Goal: Task Accomplishment & Management: Manage account settings

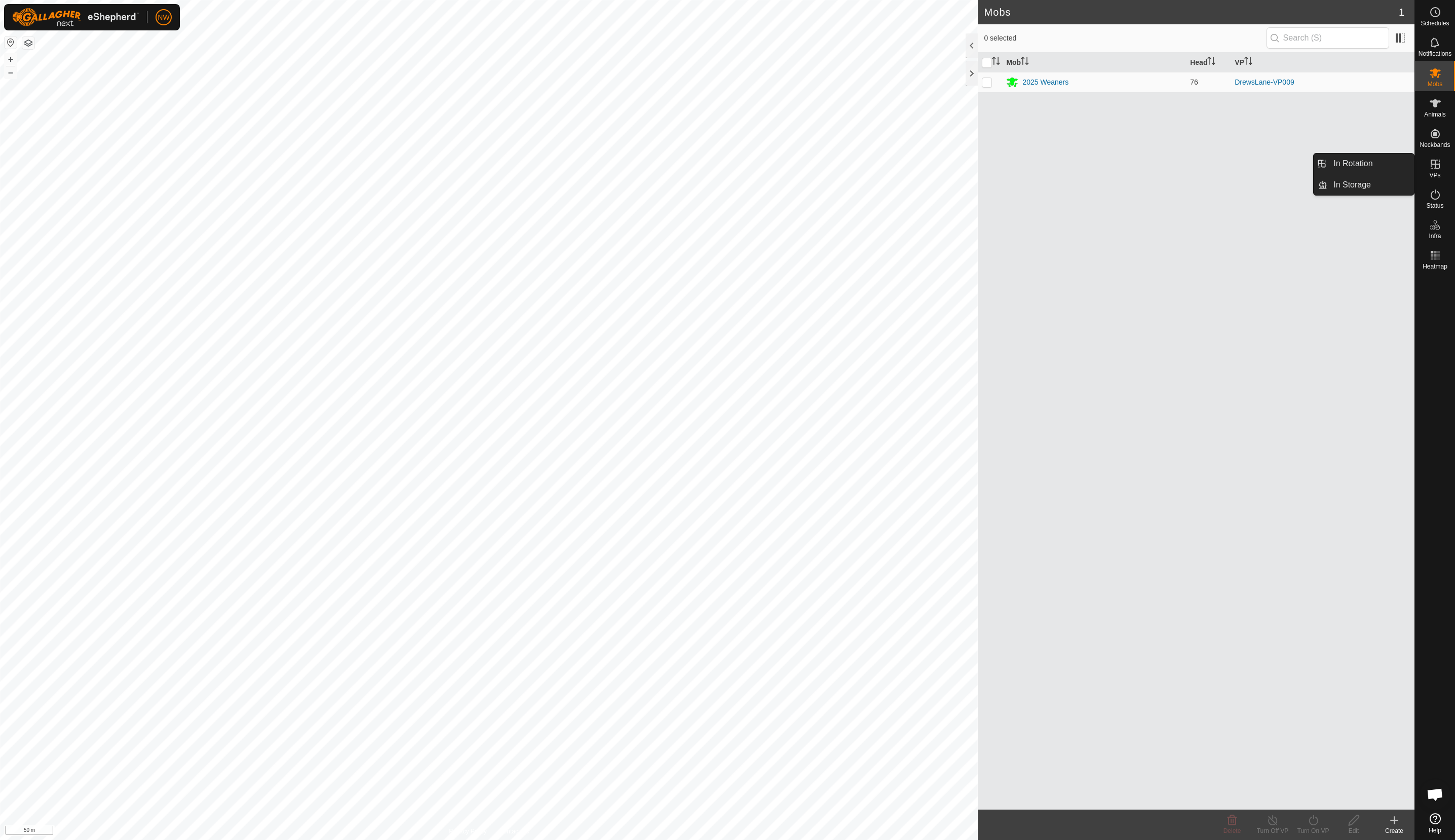
click at [1436, 160] on icon at bounding box center [1435, 164] width 9 height 9
click at [1362, 166] on link "In Rotation" at bounding box center [1371, 164] width 87 height 20
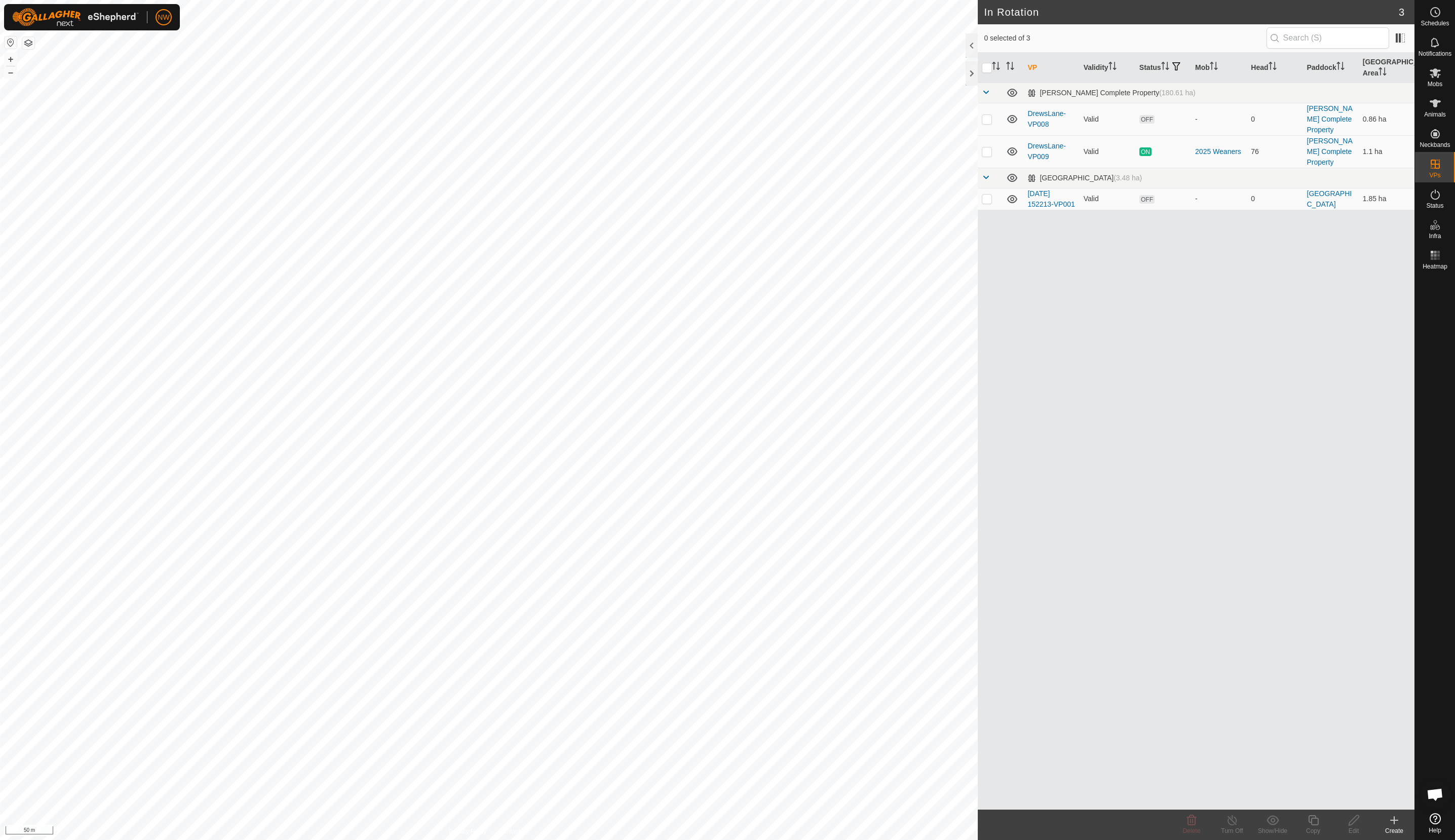
click at [1396, 829] on div "Create" at bounding box center [1394, 831] width 41 height 9
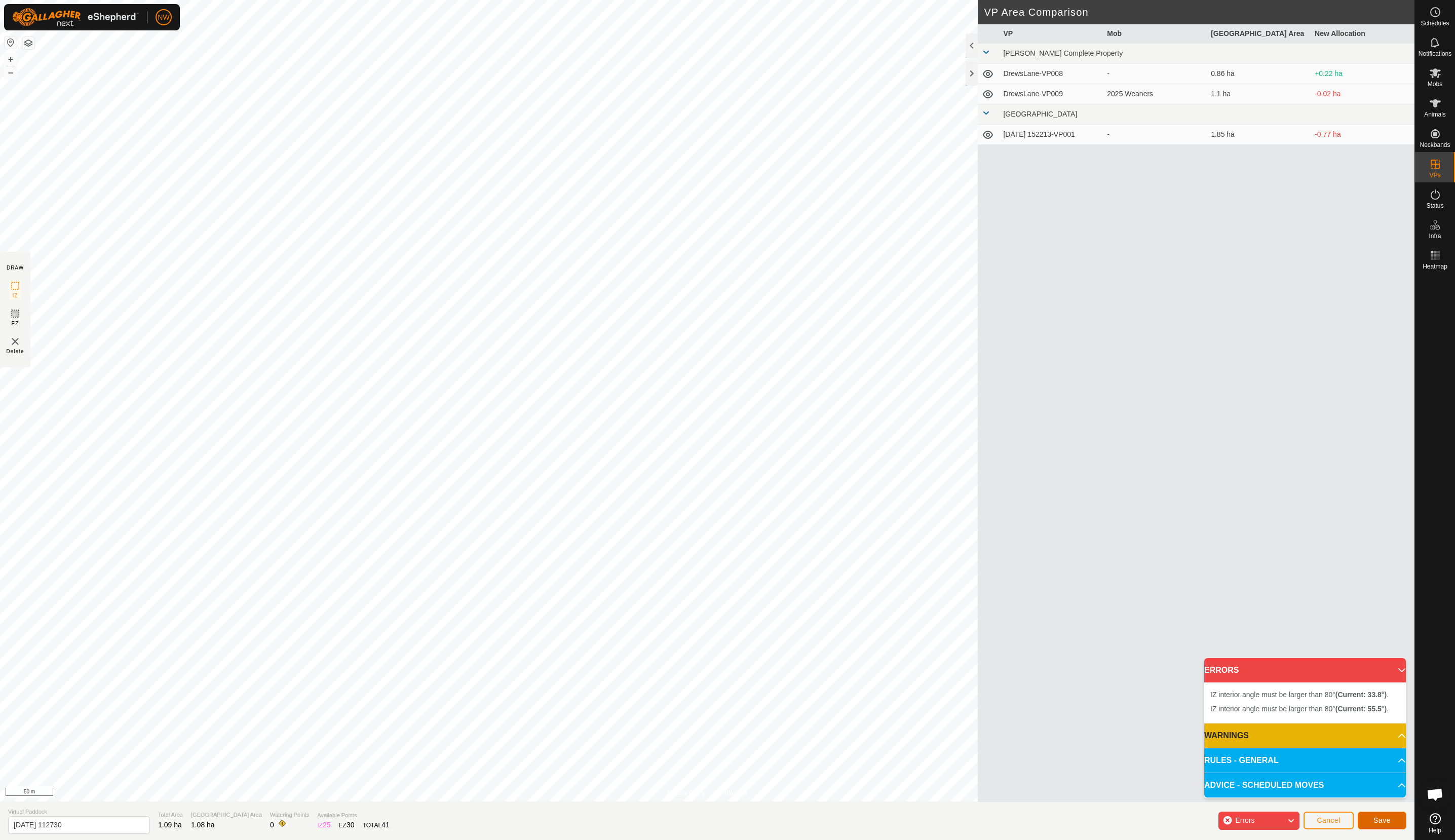
click at [1386, 815] on button "Save" at bounding box center [1382, 820] width 49 height 18
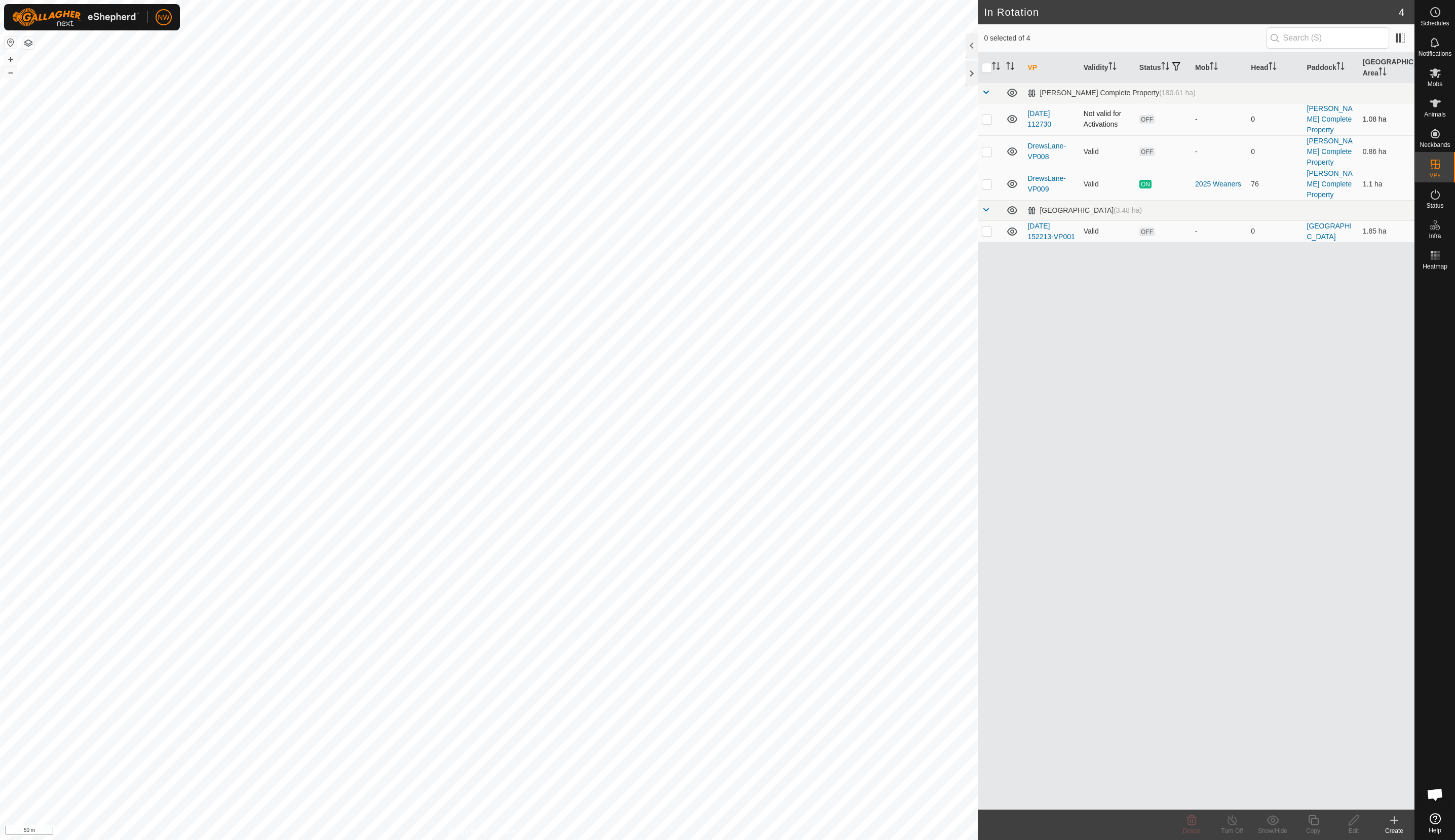
click at [989, 119] on p-checkbox at bounding box center [987, 118] width 10 height 8
click at [1188, 821] on icon at bounding box center [1191, 819] width 12 height 12
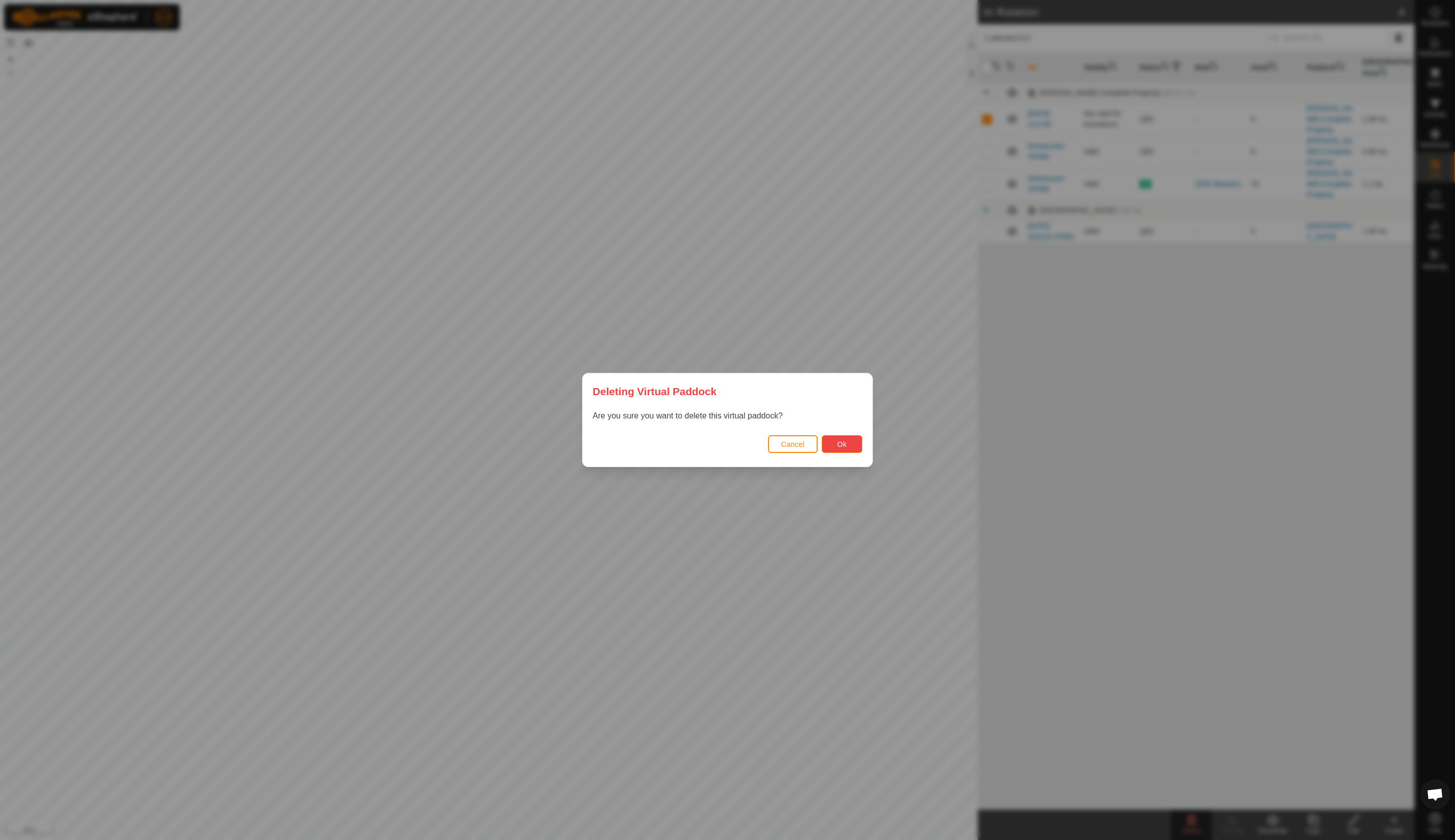
click at [848, 444] on button "Ok" at bounding box center [842, 444] width 41 height 18
checkbox input "false"
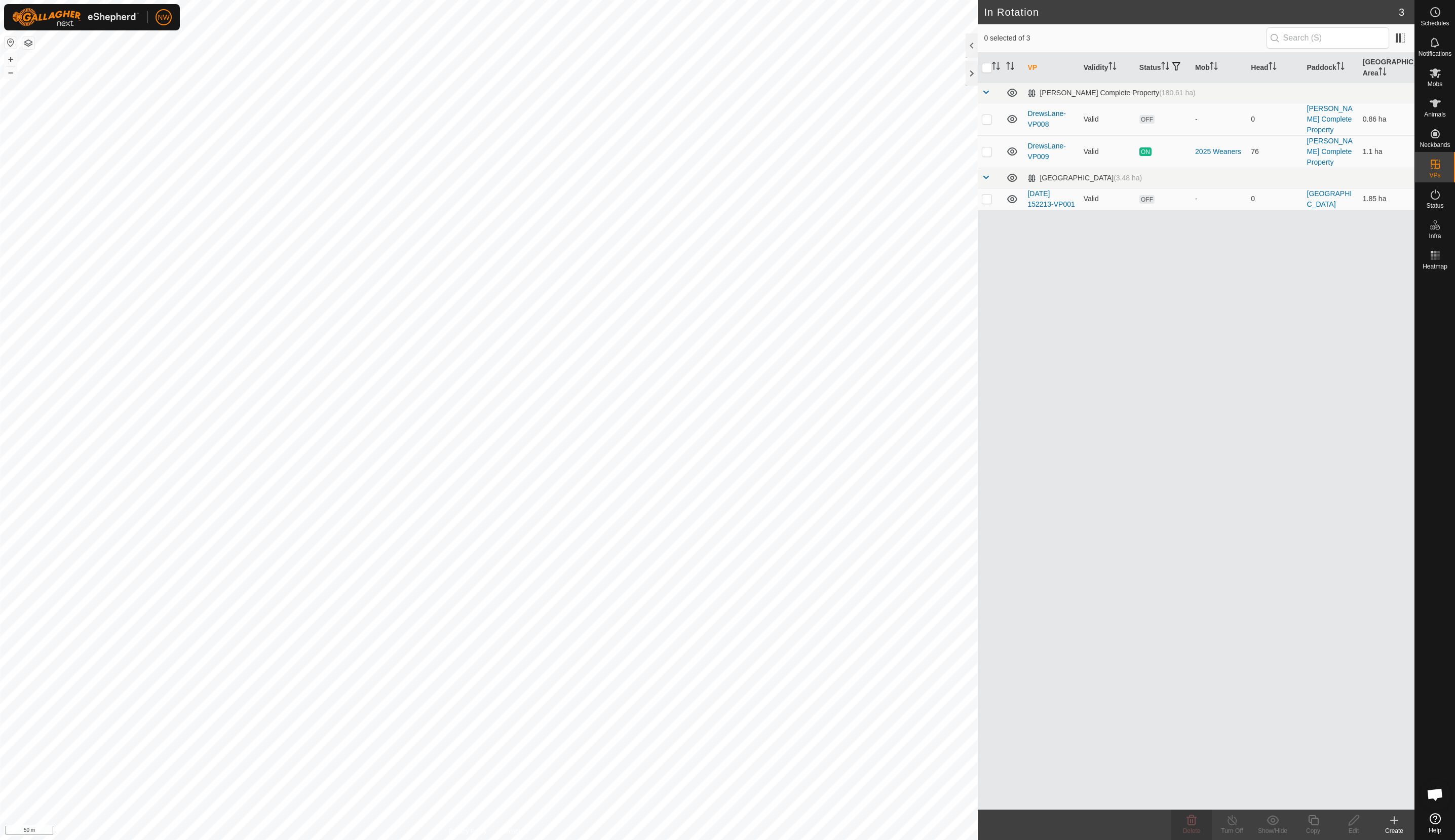
click at [1394, 825] on icon at bounding box center [1394, 819] width 12 height 12
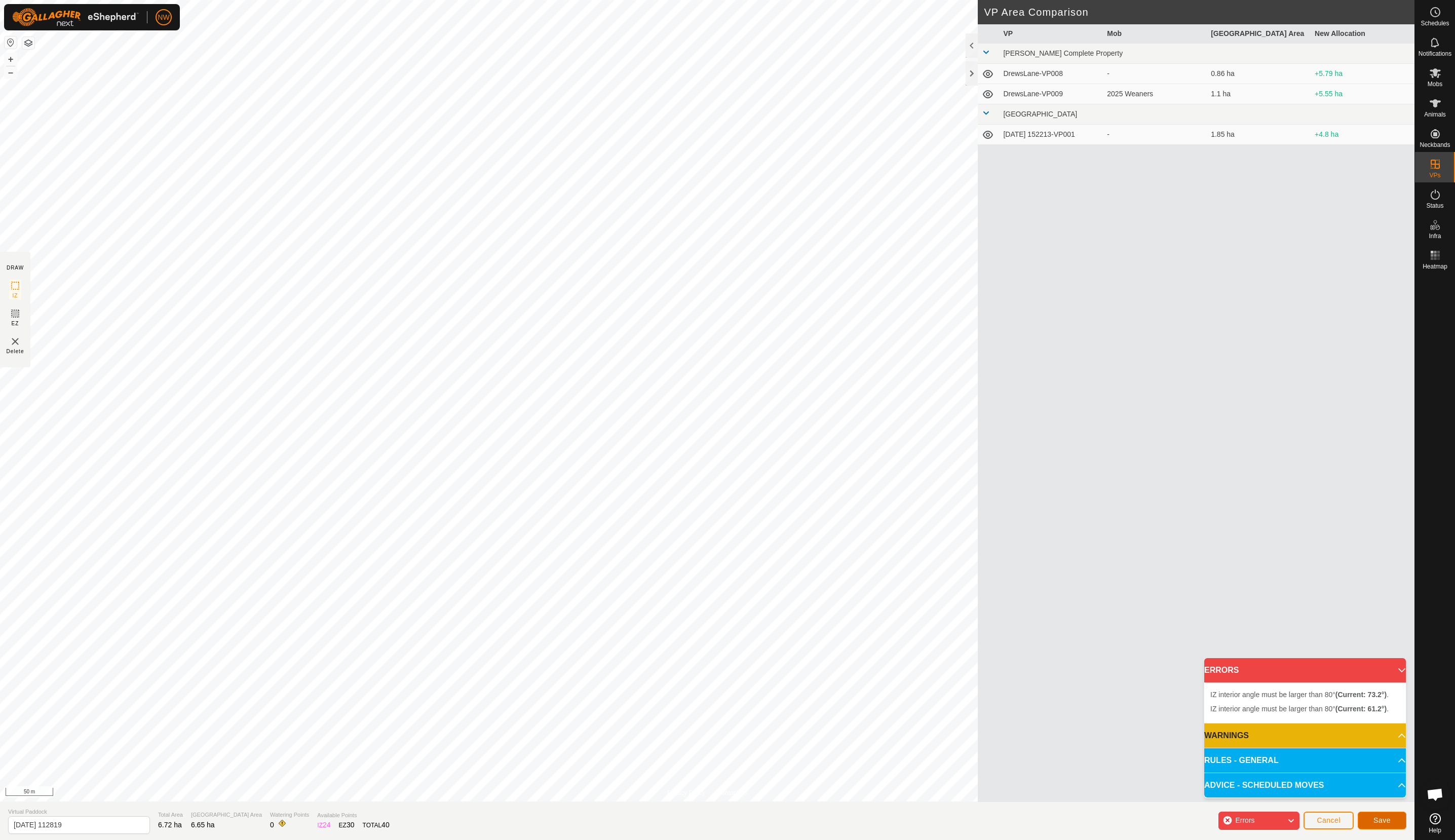
click at [1387, 821] on span "Save" at bounding box center [1382, 820] width 17 height 8
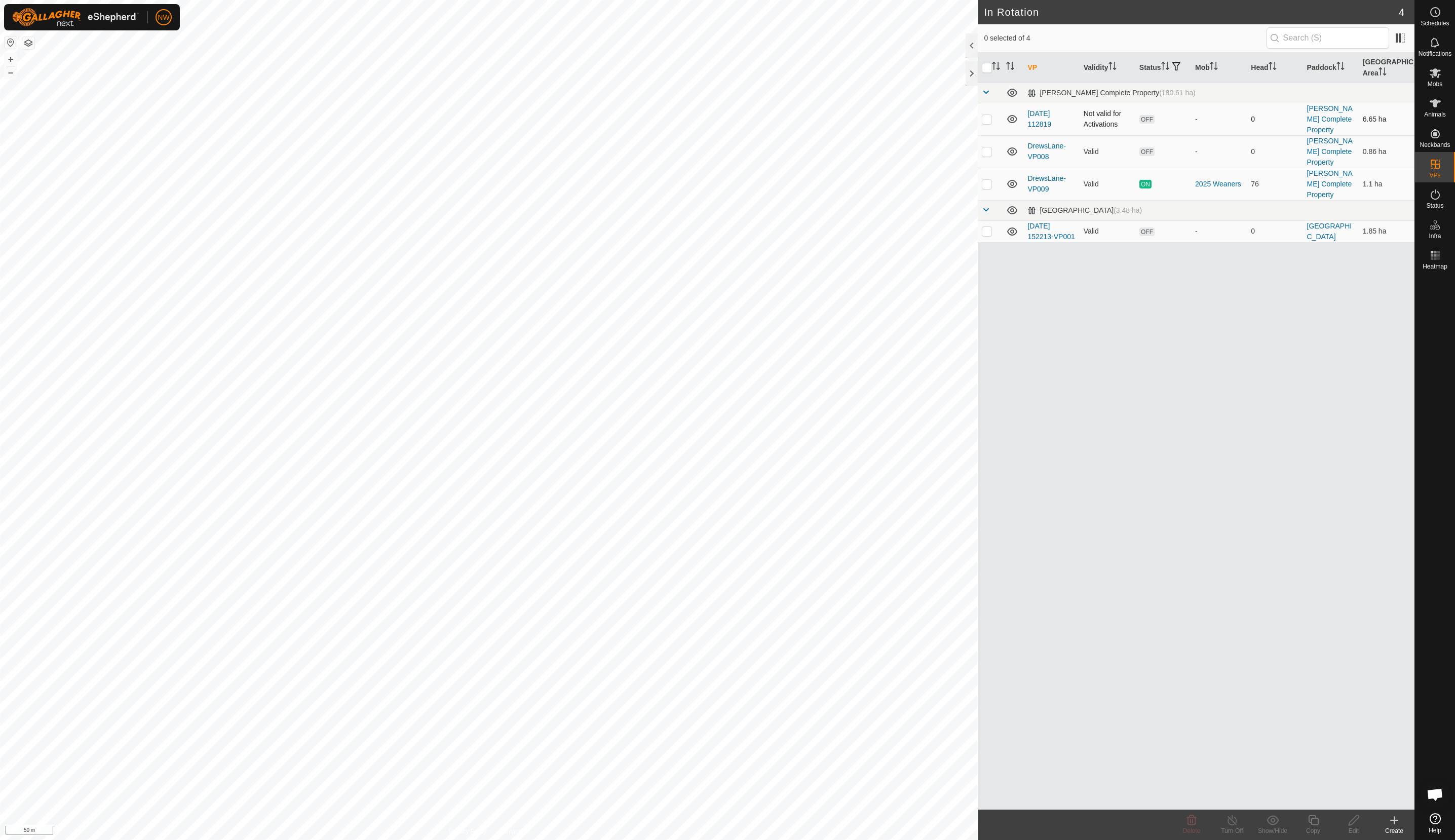
click at [989, 119] on p-checkbox at bounding box center [987, 118] width 10 height 8
click at [1190, 822] on icon at bounding box center [1192, 819] width 10 height 10
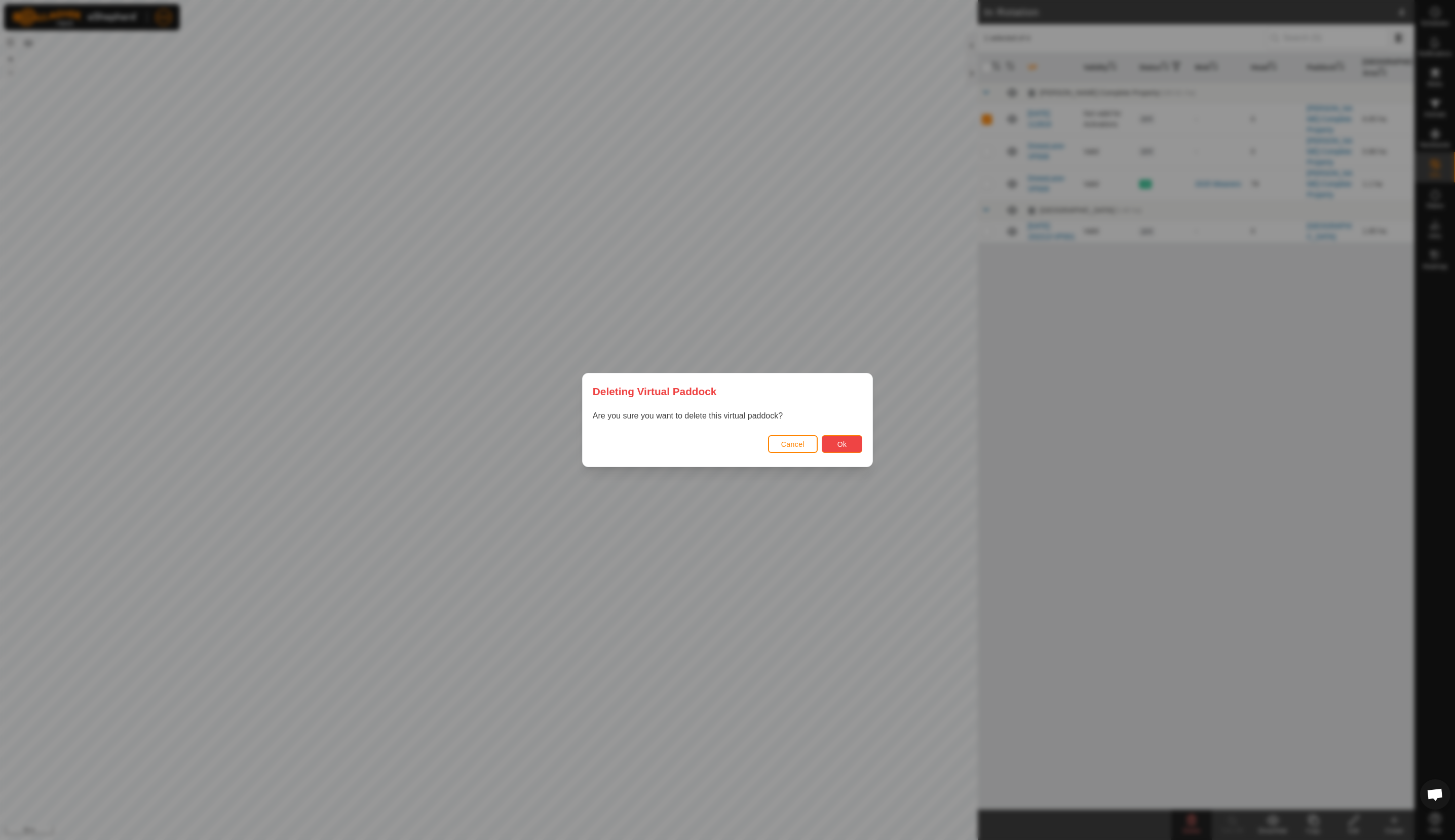
click at [849, 449] on button "Ok" at bounding box center [842, 444] width 41 height 18
checkbox input "false"
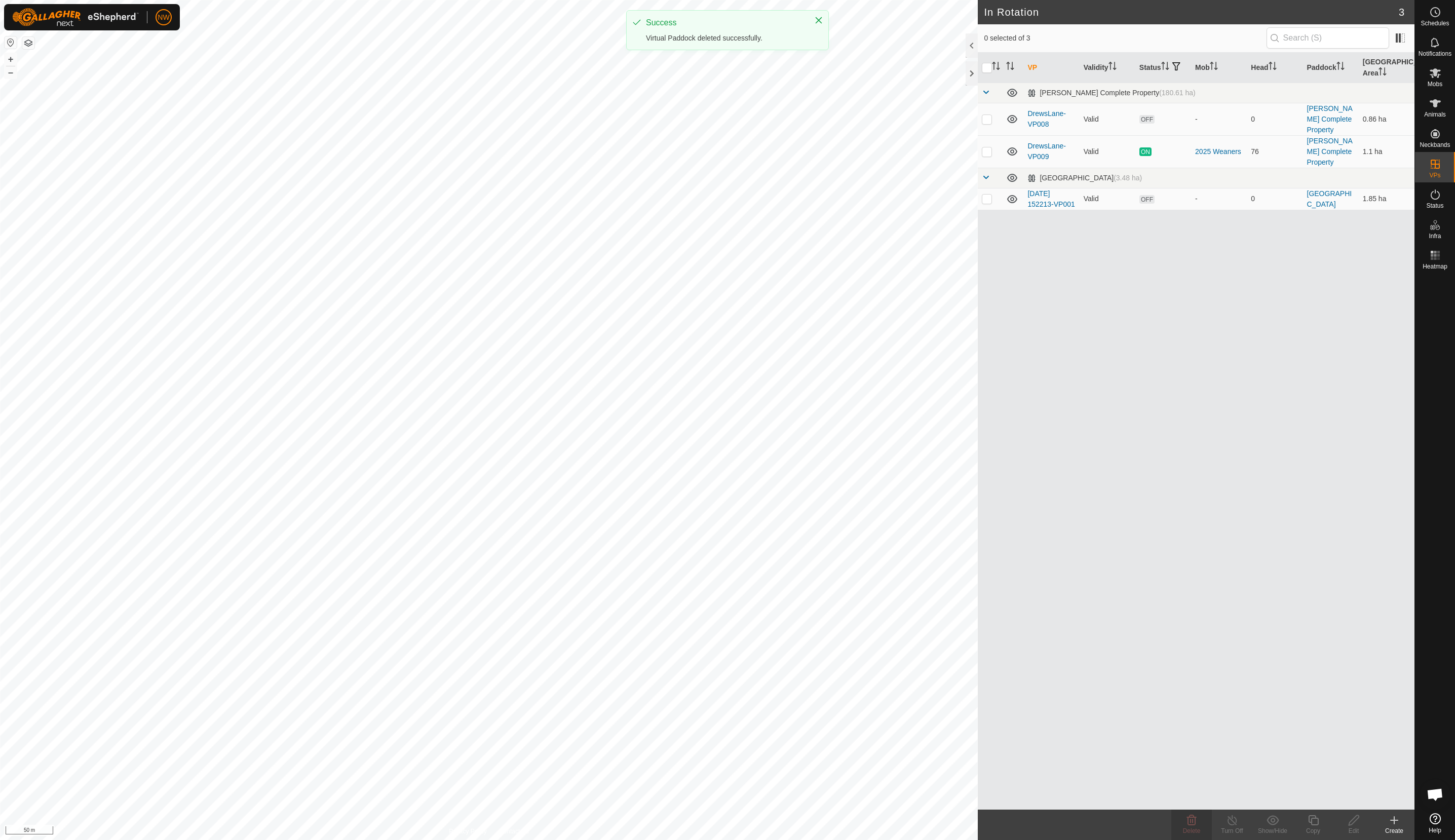
click at [1395, 823] on icon at bounding box center [1394, 819] width 12 height 12
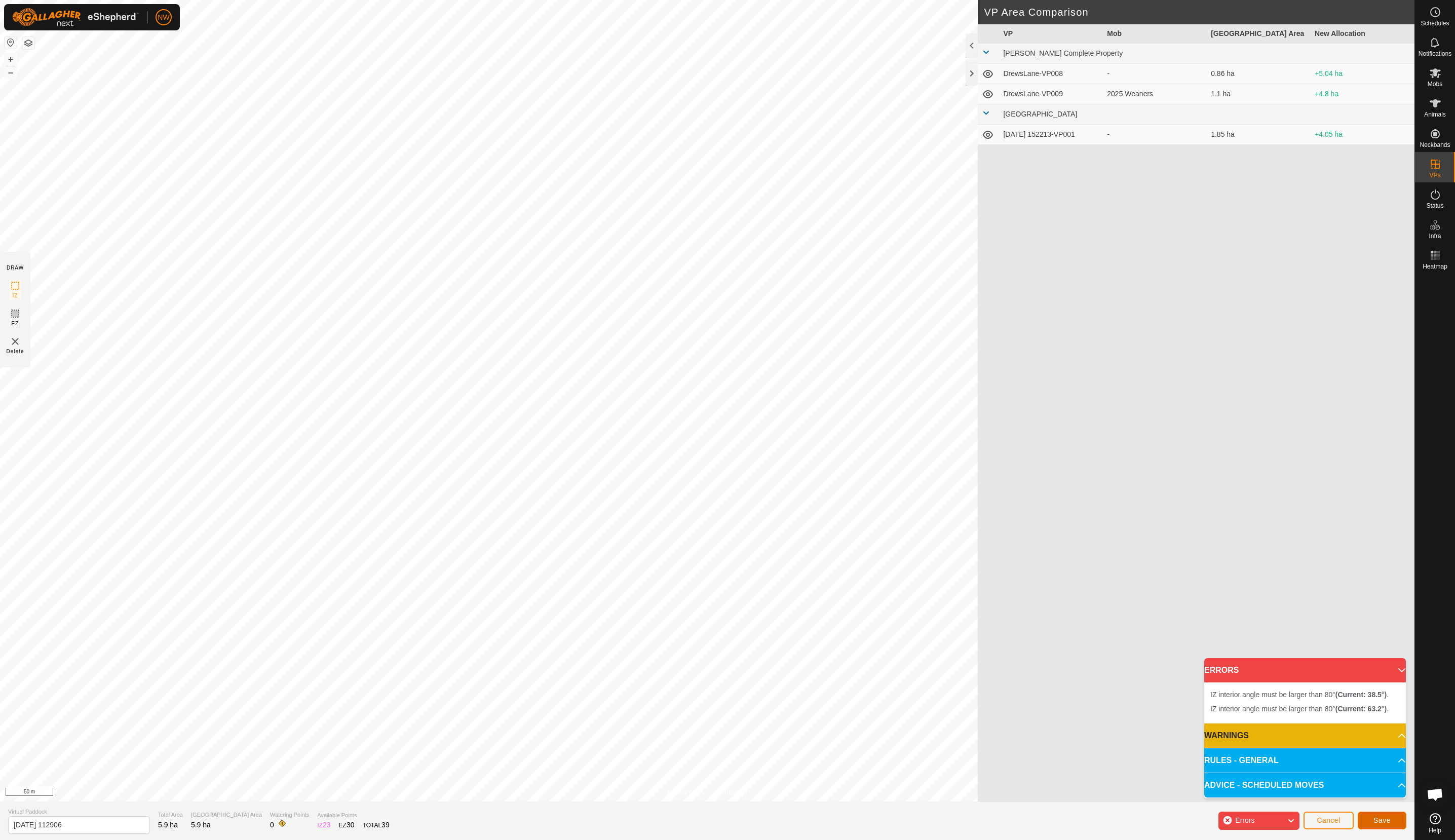
click at [1375, 826] on button "Save" at bounding box center [1382, 820] width 49 height 18
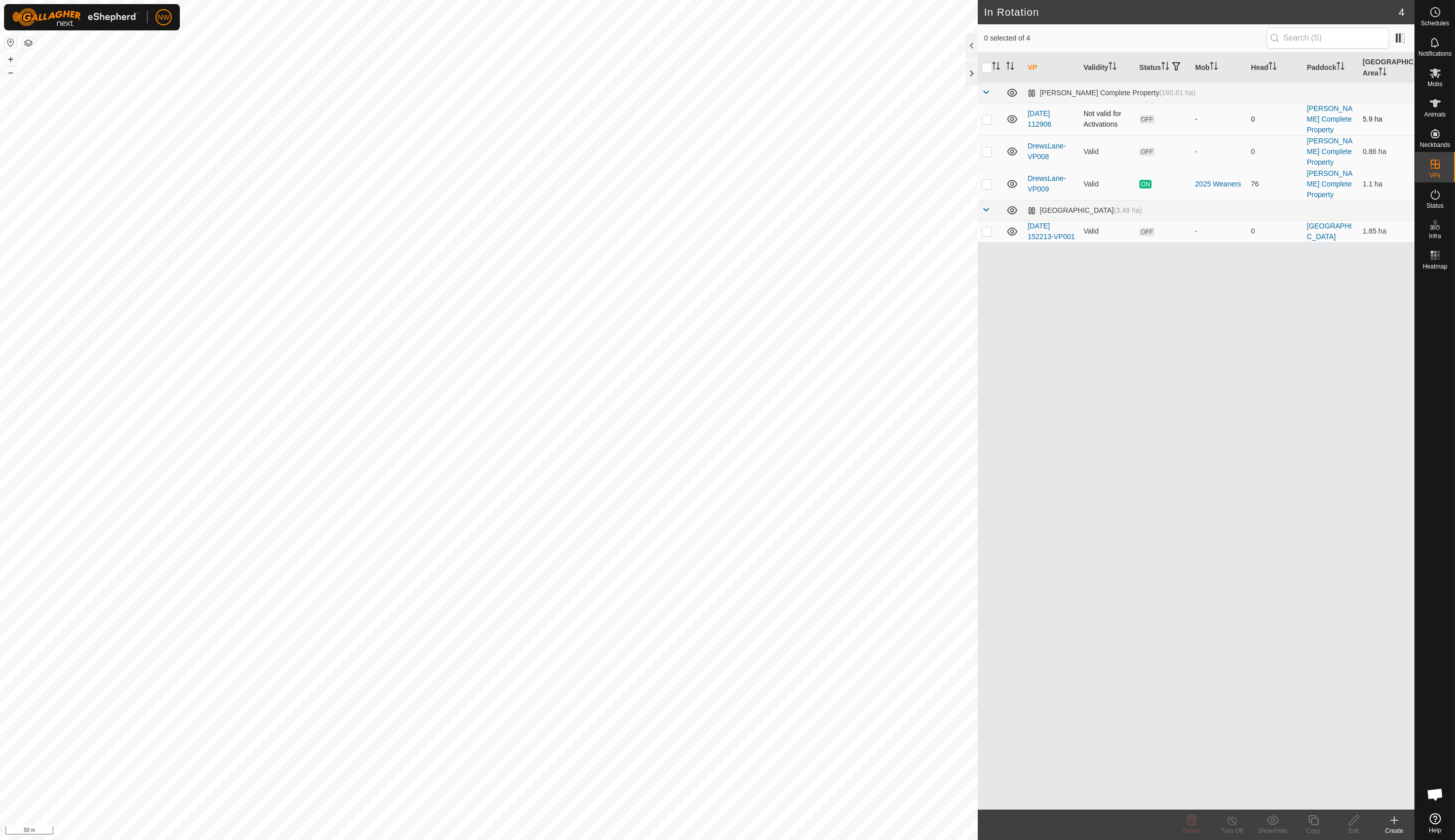
click at [986, 123] on p-checkbox at bounding box center [987, 118] width 10 height 8
click at [1189, 819] on icon at bounding box center [1191, 819] width 12 height 12
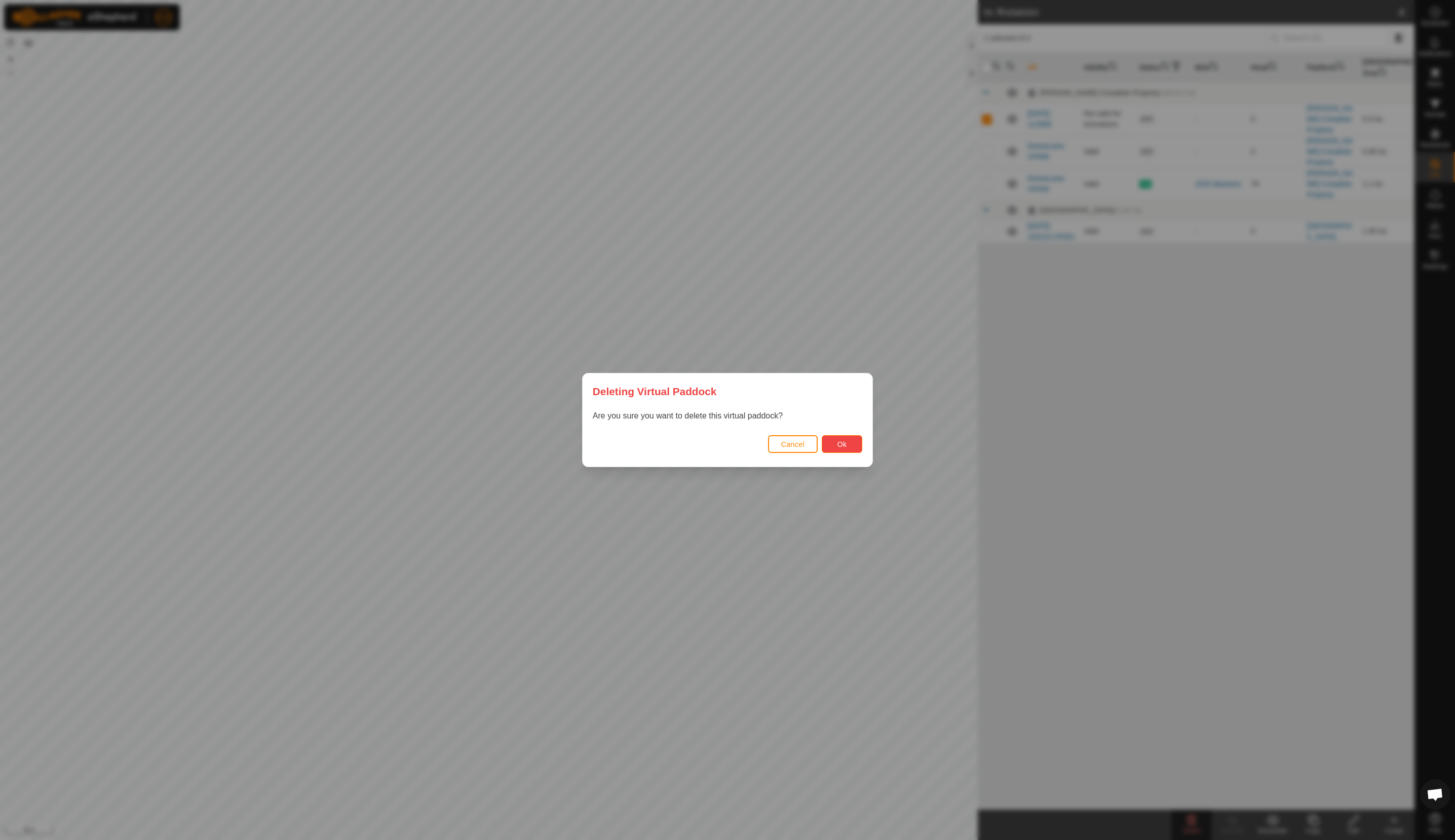
click at [846, 444] on span "Ok" at bounding box center [842, 444] width 10 height 8
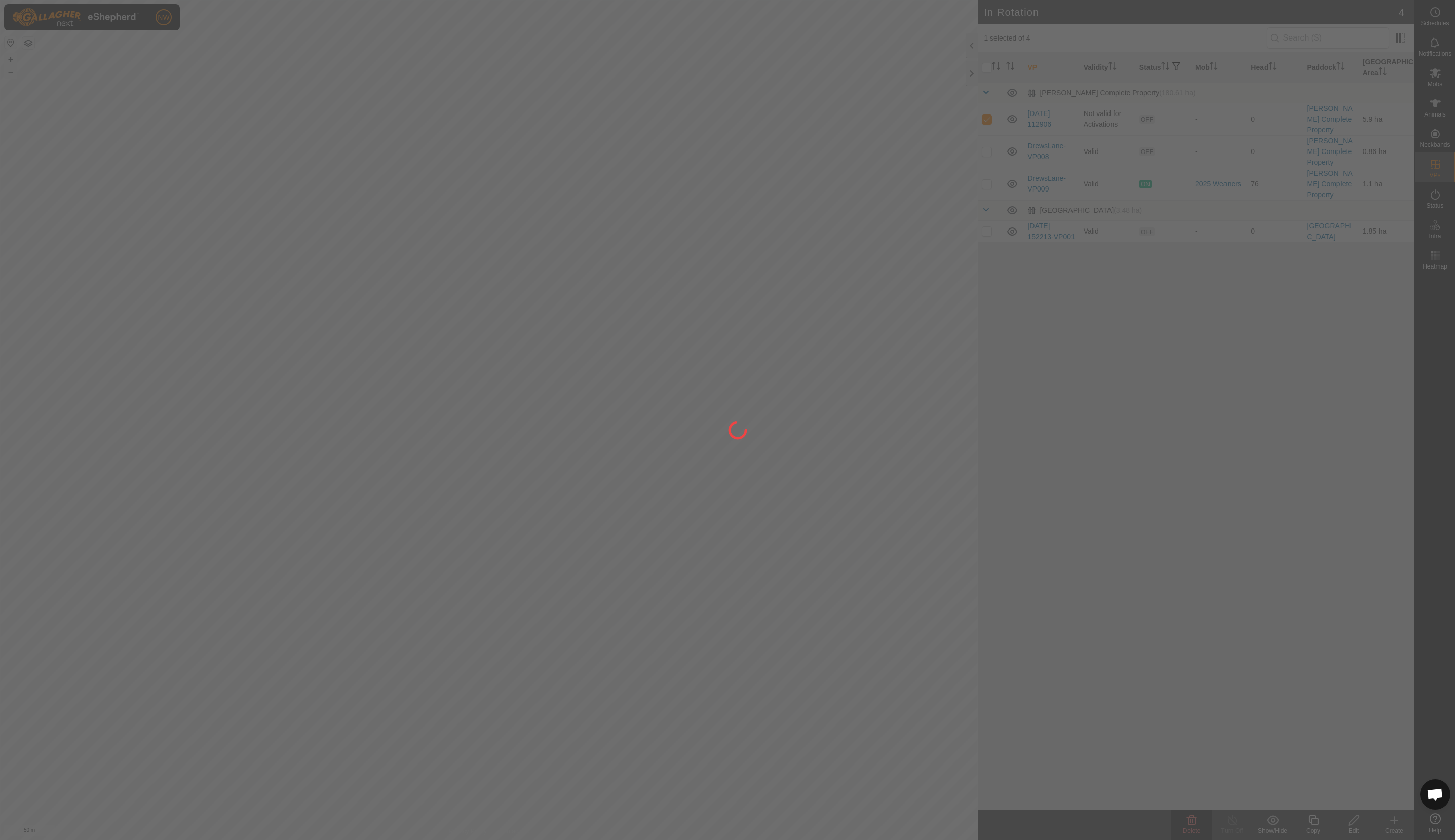
checkbox input "false"
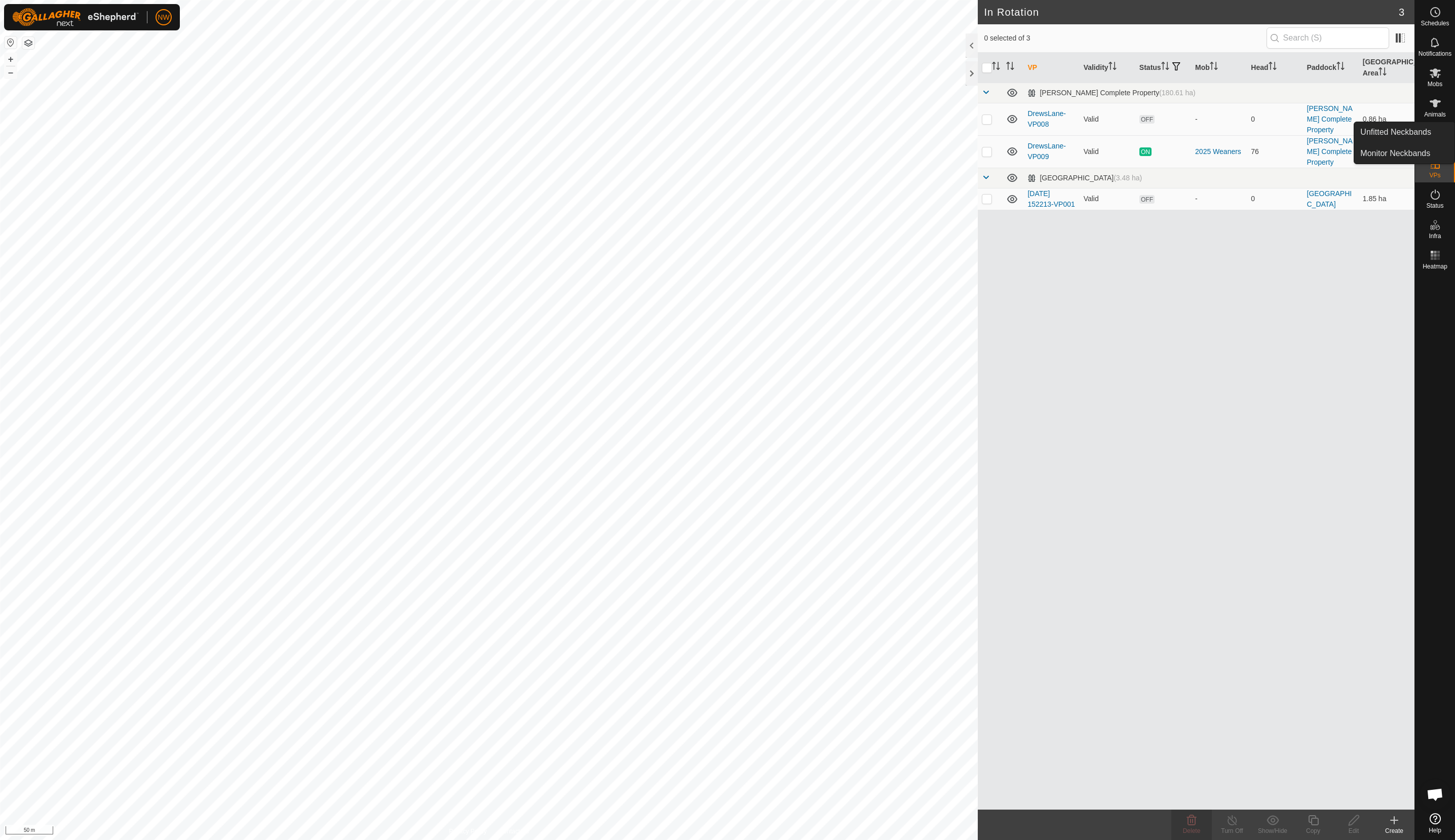
click at [1393, 820] on icon at bounding box center [1394, 820] width 7 height 0
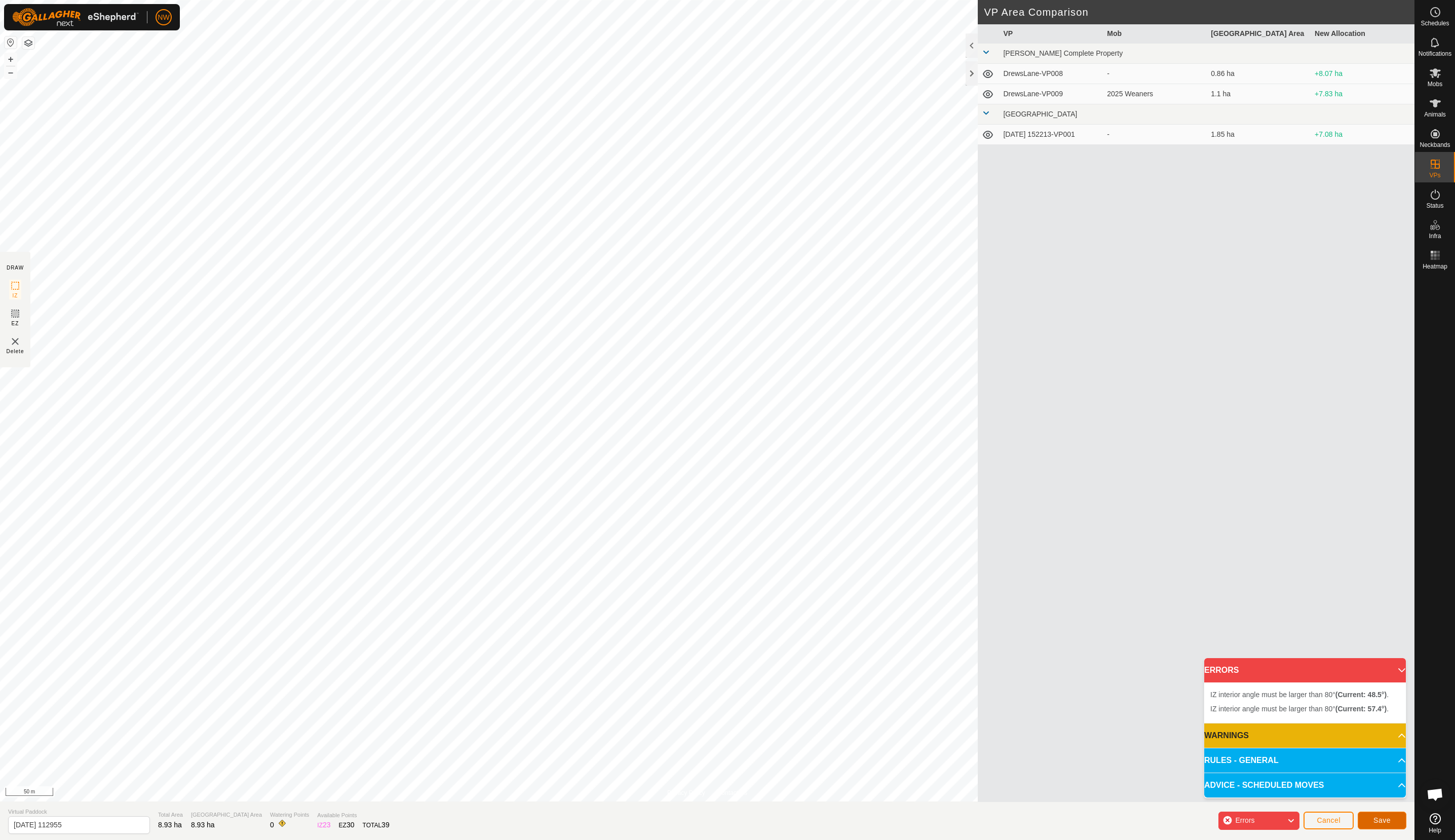
click at [1386, 819] on span "Save" at bounding box center [1382, 820] width 17 height 8
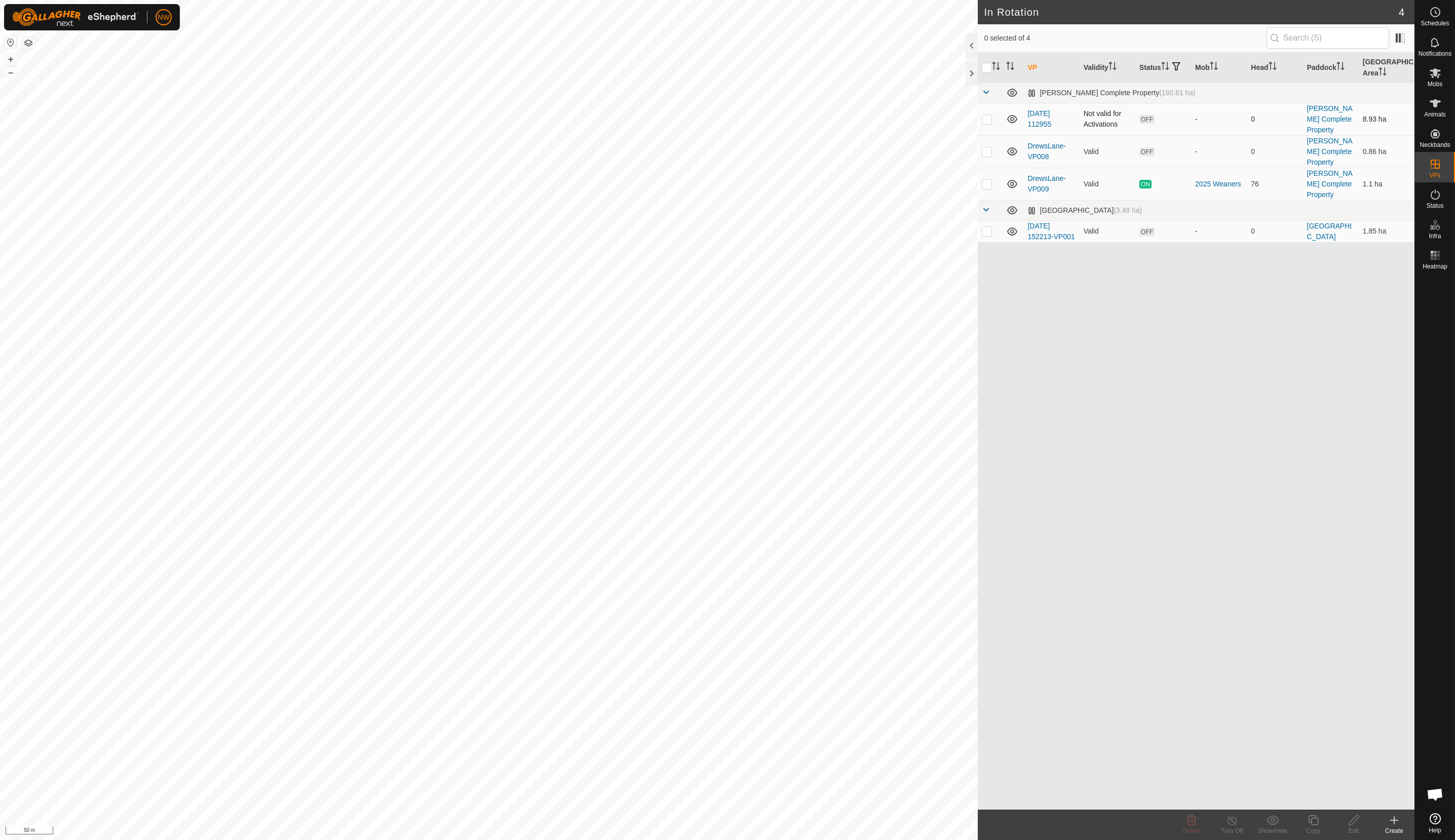
click at [987, 118] on p-checkbox at bounding box center [987, 118] width 10 height 8
click at [1192, 826] on icon at bounding box center [1192, 819] width 10 height 10
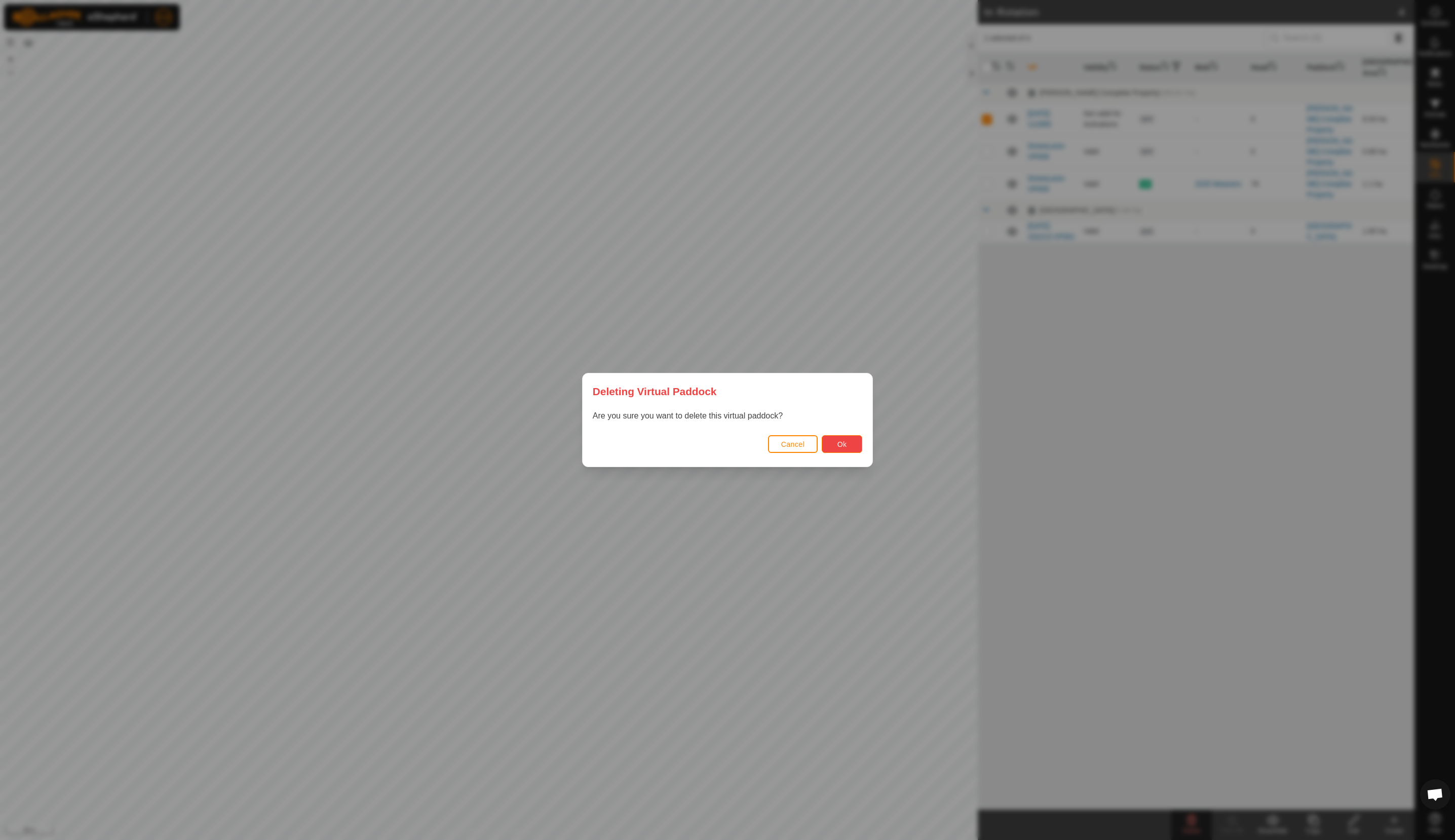
click at [851, 445] on button "Ok" at bounding box center [842, 444] width 41 height 18
checkbox input "false"
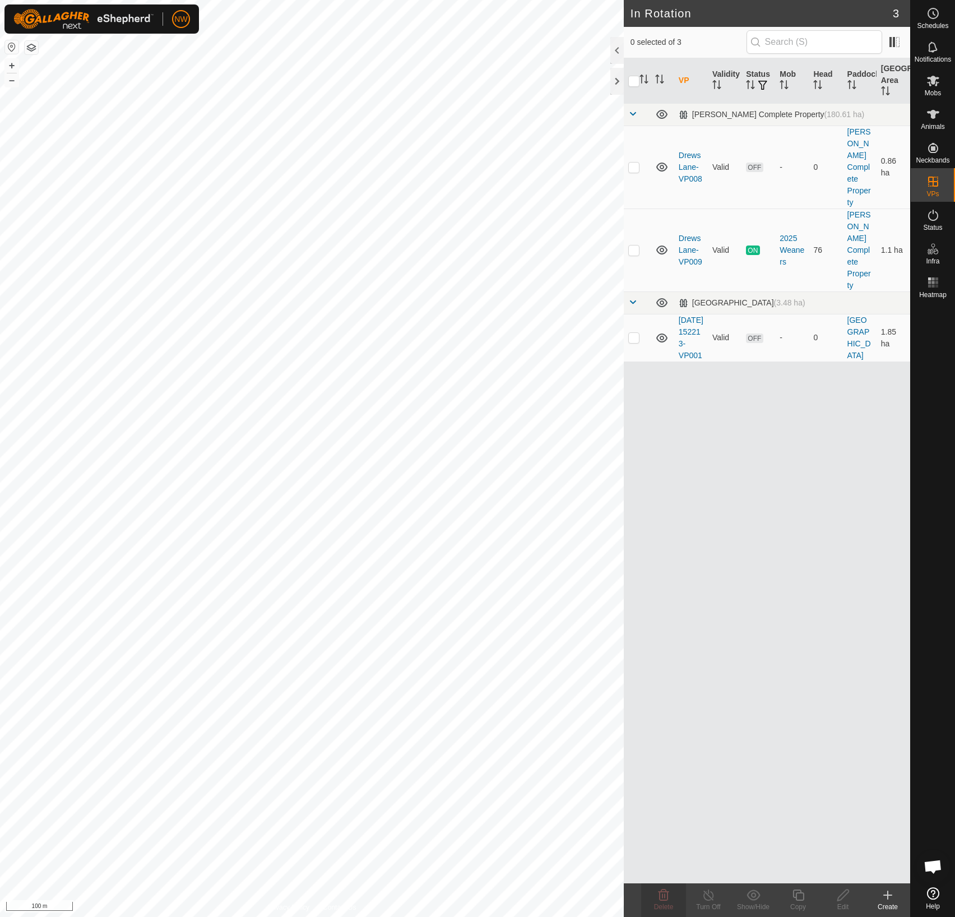
click at [895, 901] on div "Create" at bounding box center [887, 906] width 45 height 10
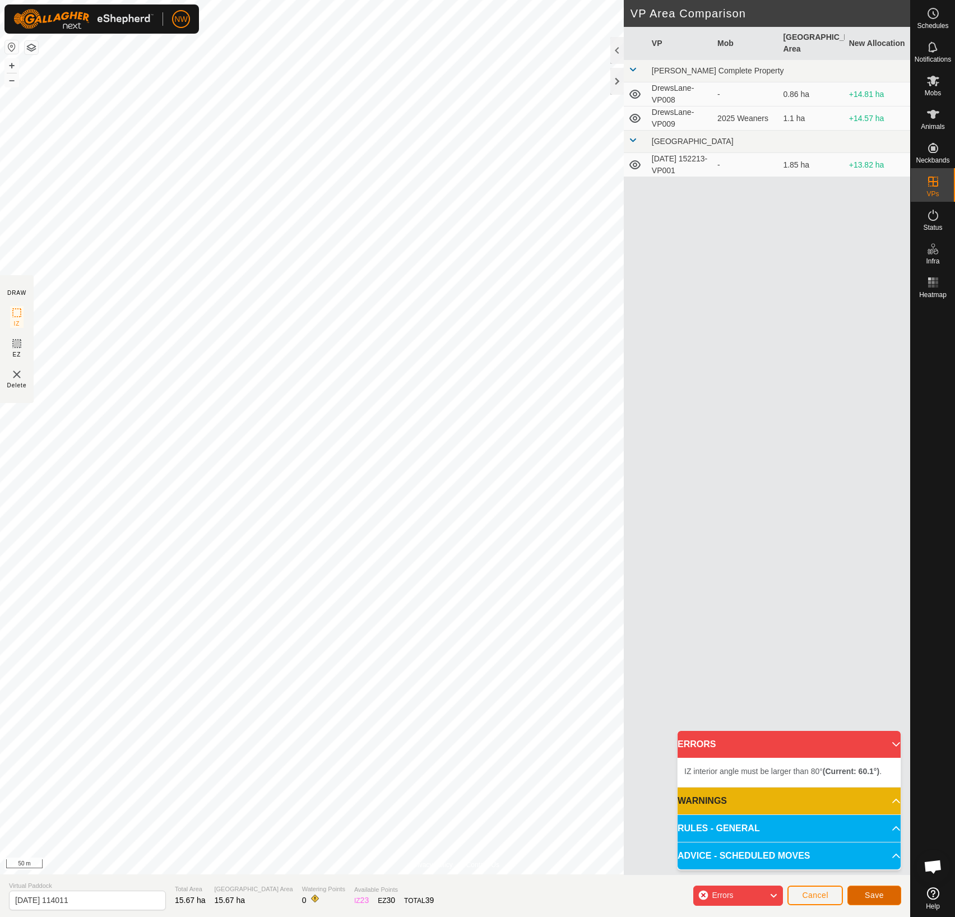
click at [867, 897] on span "Save" at bounding box center [873, 894] width 19 height 9
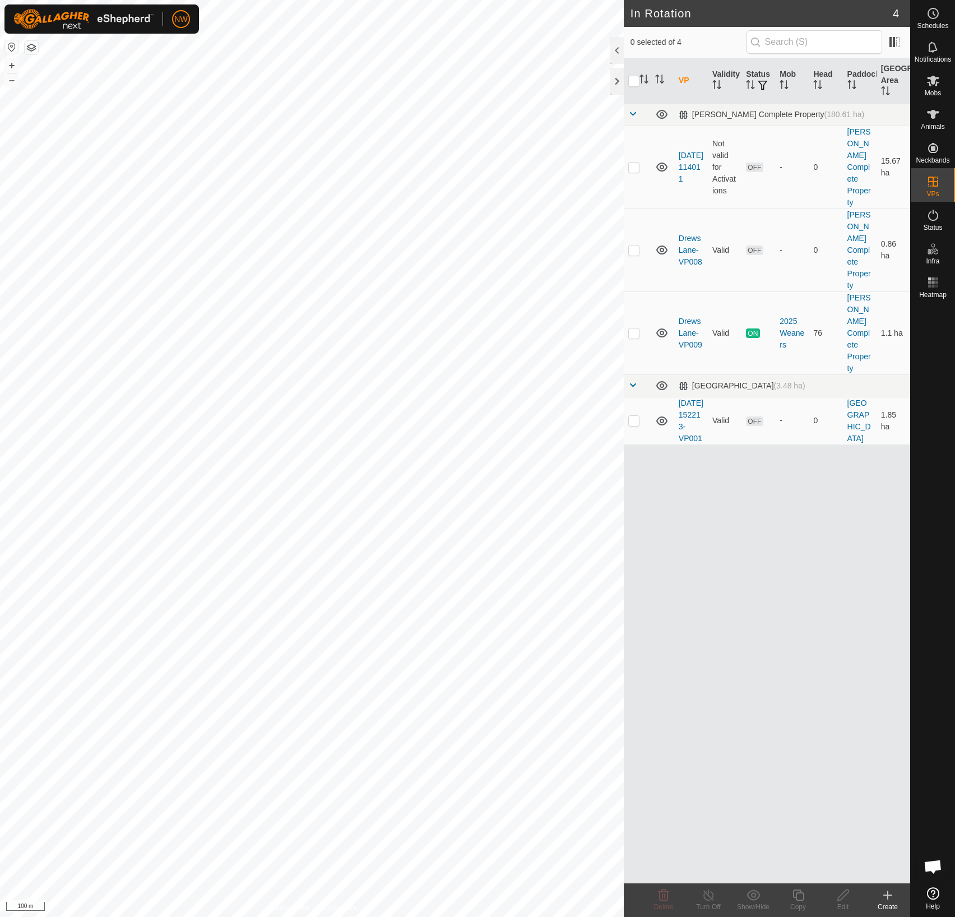
click at [886, 895] on icon at bounding box center [887, 895] width 8 height 0
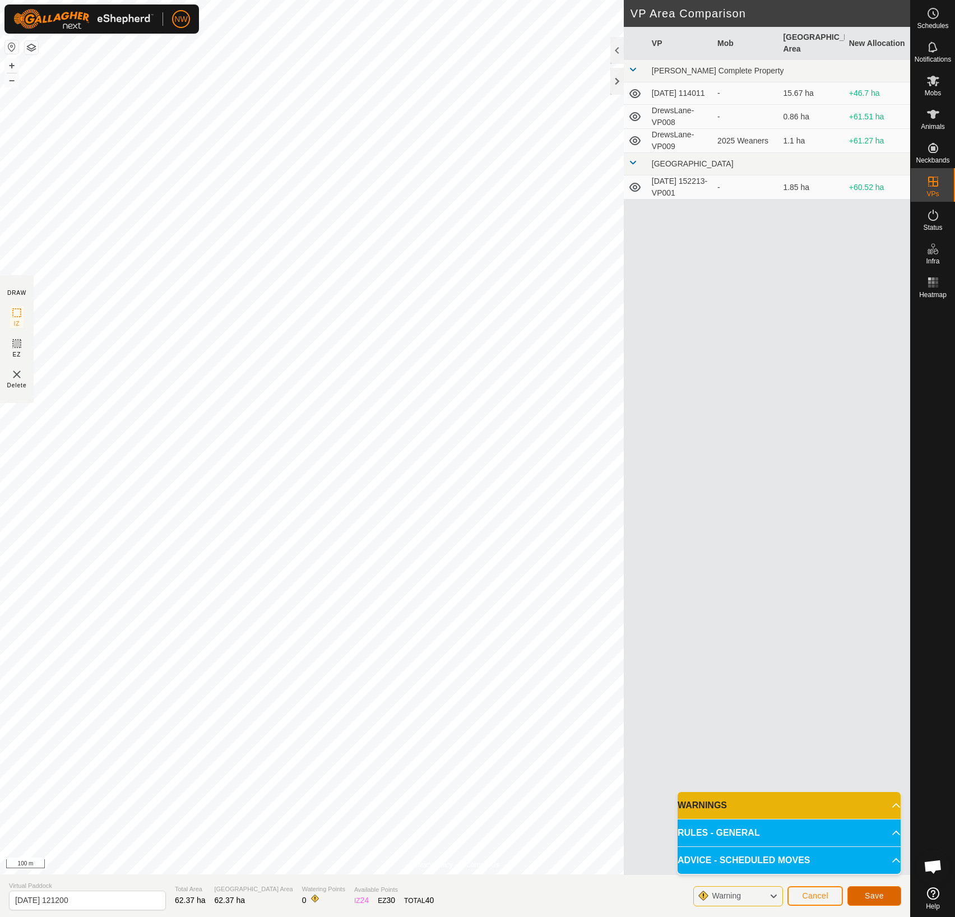
click at [879, 892] on span "Save" at bounding box center [873, 895] width 19 height 9
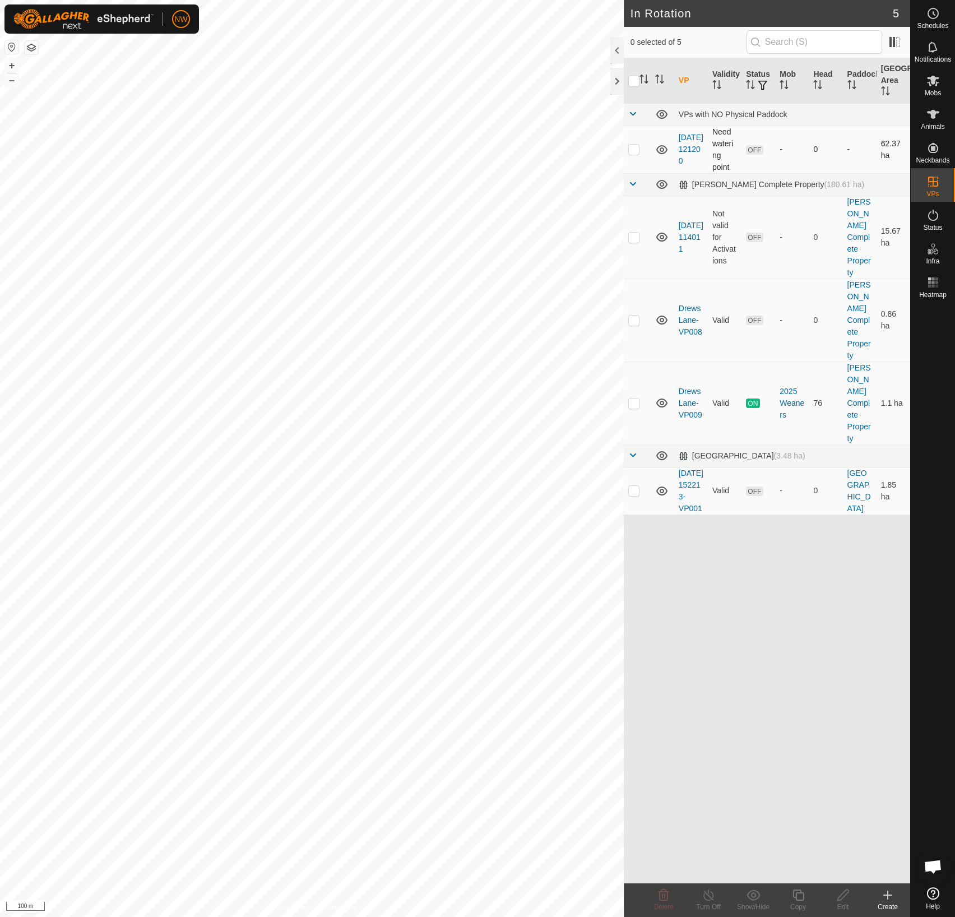
click at [639, 157] on td at bounding box center [637, 149] width 27 height 48
click at [639, 149] on td at bounding box center [637, 149] width 27 height 48
checkbox input "false"
click at [751, 595] on div "VP Validity Status Mob Head Paddock Grazing Area VPs with NO Physical Paddock 2…" at bounding box center [767, 470] width 286 height 825
click at [687, 145] on link "[DATE] 121200" at bounding box center [690, 149] width 25 height 32
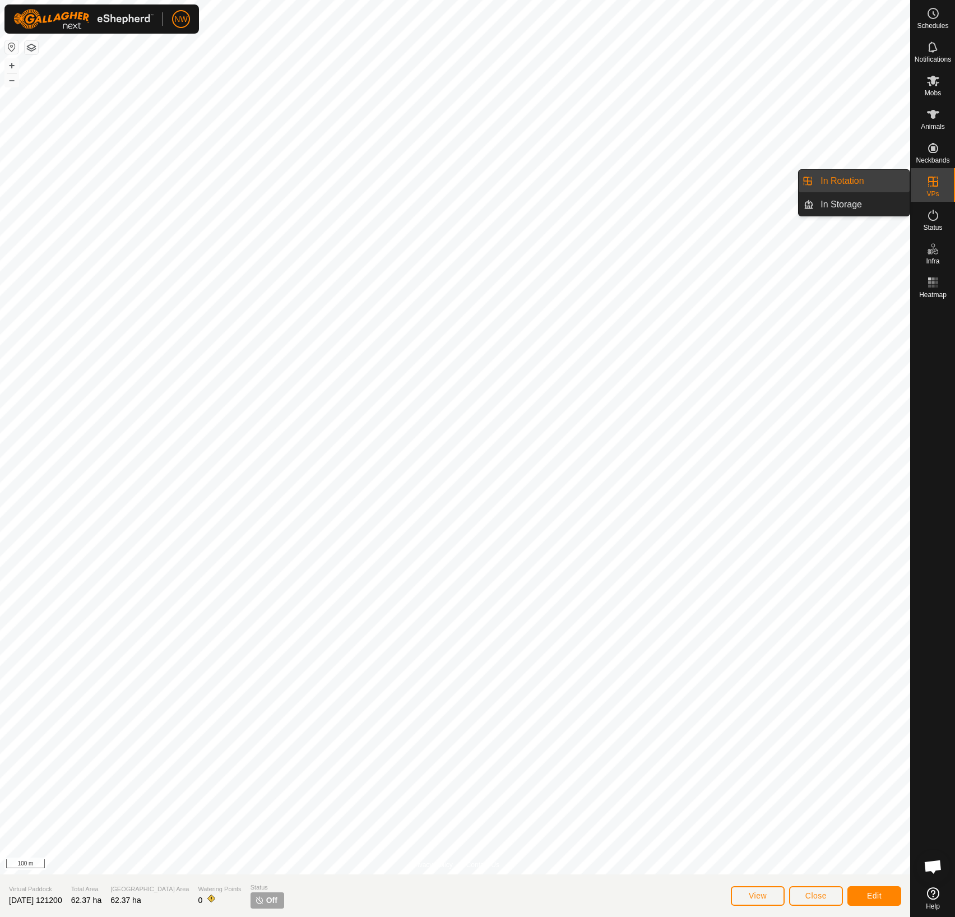
click at [942, 190] on div "VPs" at bounding box center [932, 185] width 44 height 34
click at [879, 896] on span "Edit" at bounding box center [874, 895] width 15 height 9
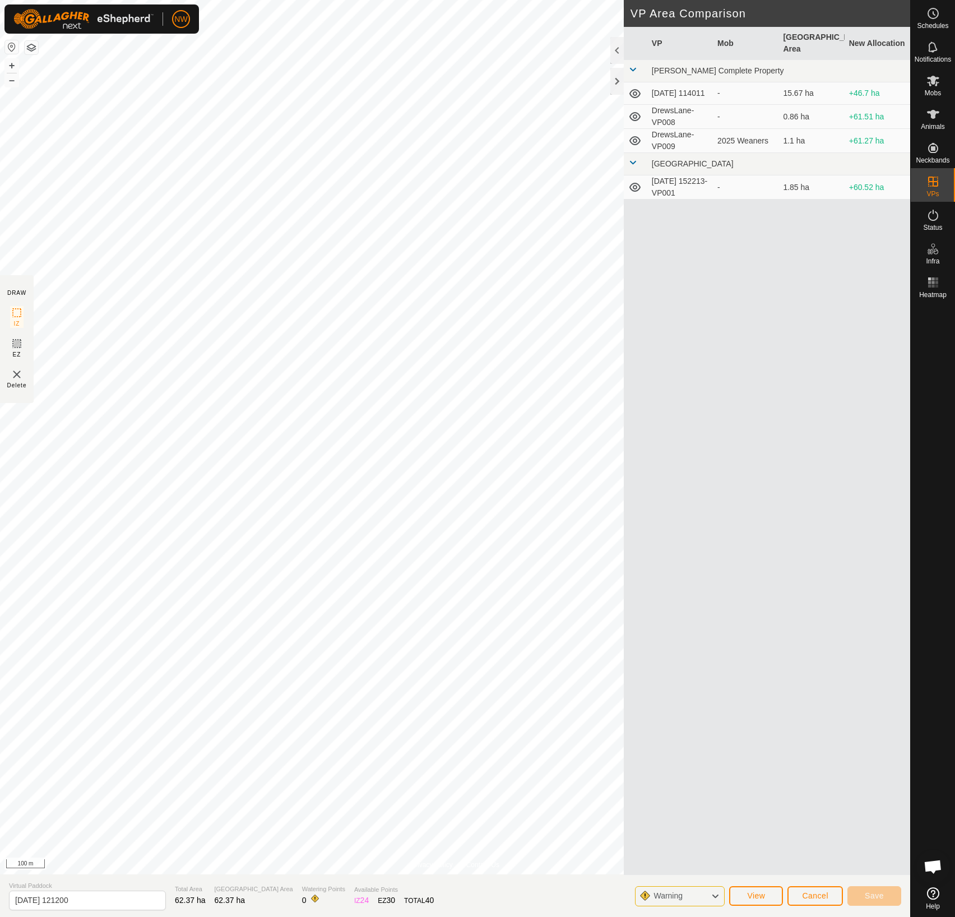
click at [639, 89] on icon at bounding box center [634, 93] width 11 height 9
click at [720, 327] on div "VP Mob Grazing Area New Allocation [PERSON_NAME] Complete Property [DATE] 11401…" at bounding box center [767, 451] width 286 height 848
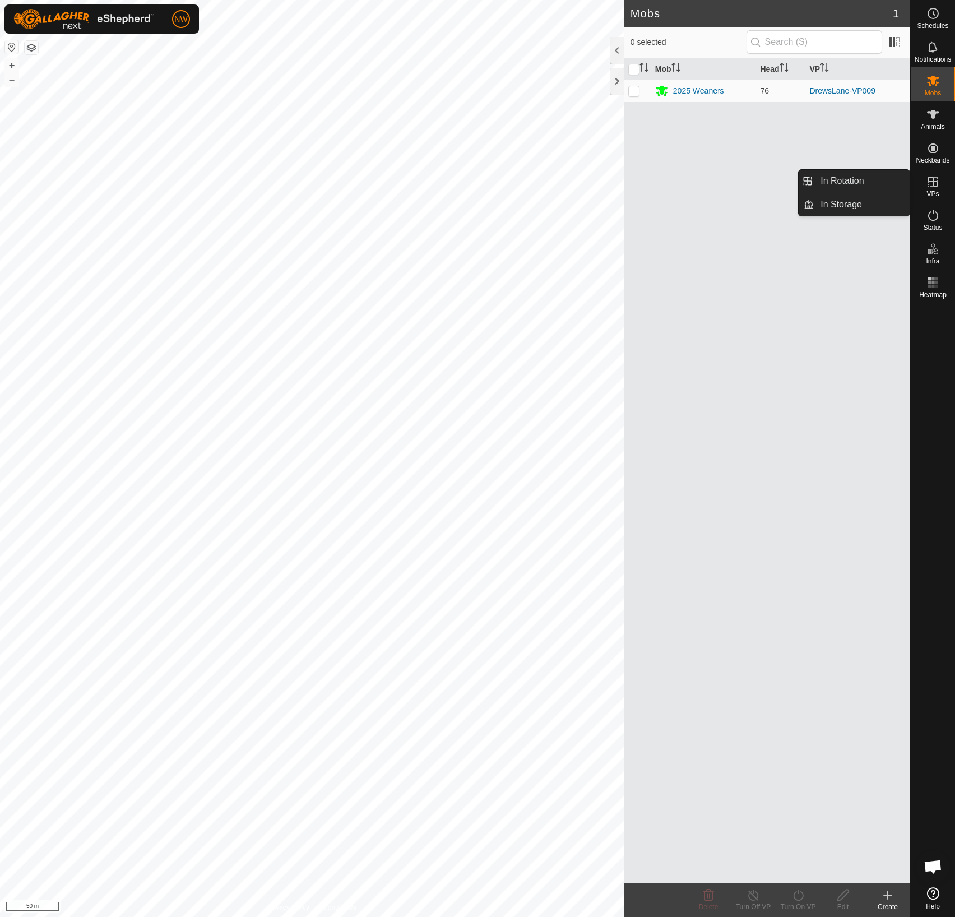
click at [931, 187] on es-virtualpaddocks-svg-icon at bounding box center [933, 182] width 20 height 18
click at [836, 182] on link "In Rotation" at bounding box center [861, 181] width 96 height 22
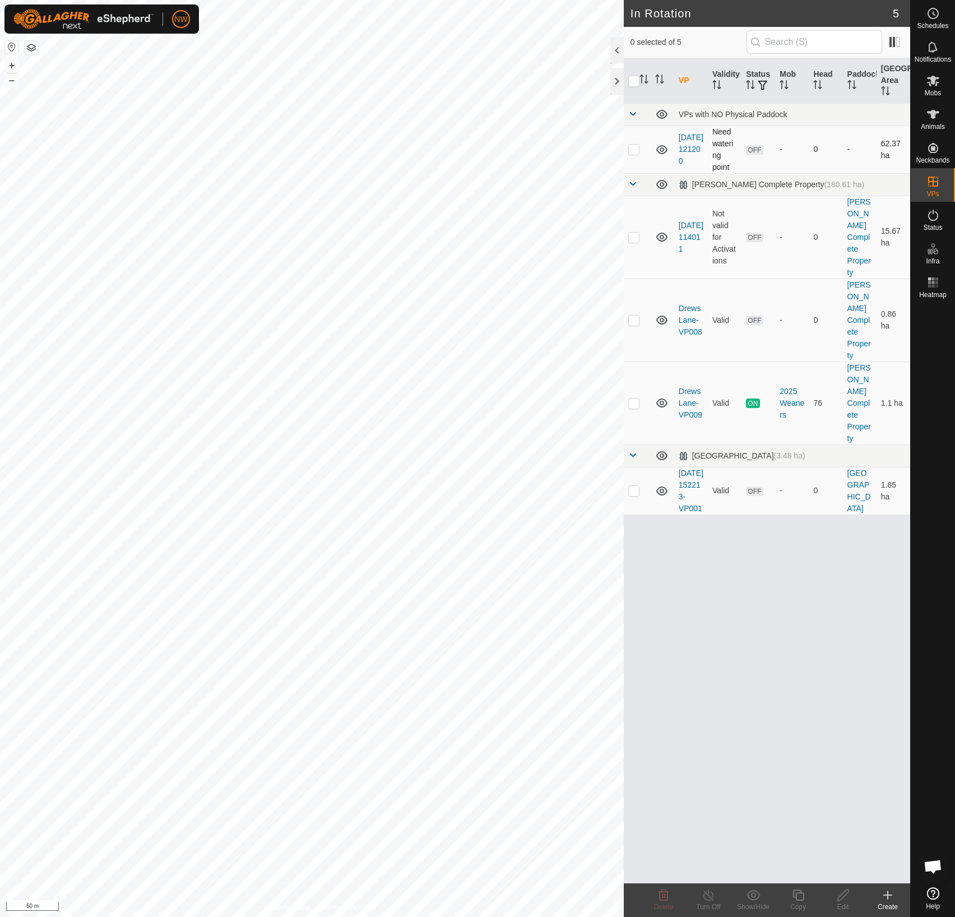
click at [634, 149] on p-checkbox at bounding box center [633, 149] width 11 height 9
click at [660, 897] on icon at bounding box center [663, 894] width 13 height 13
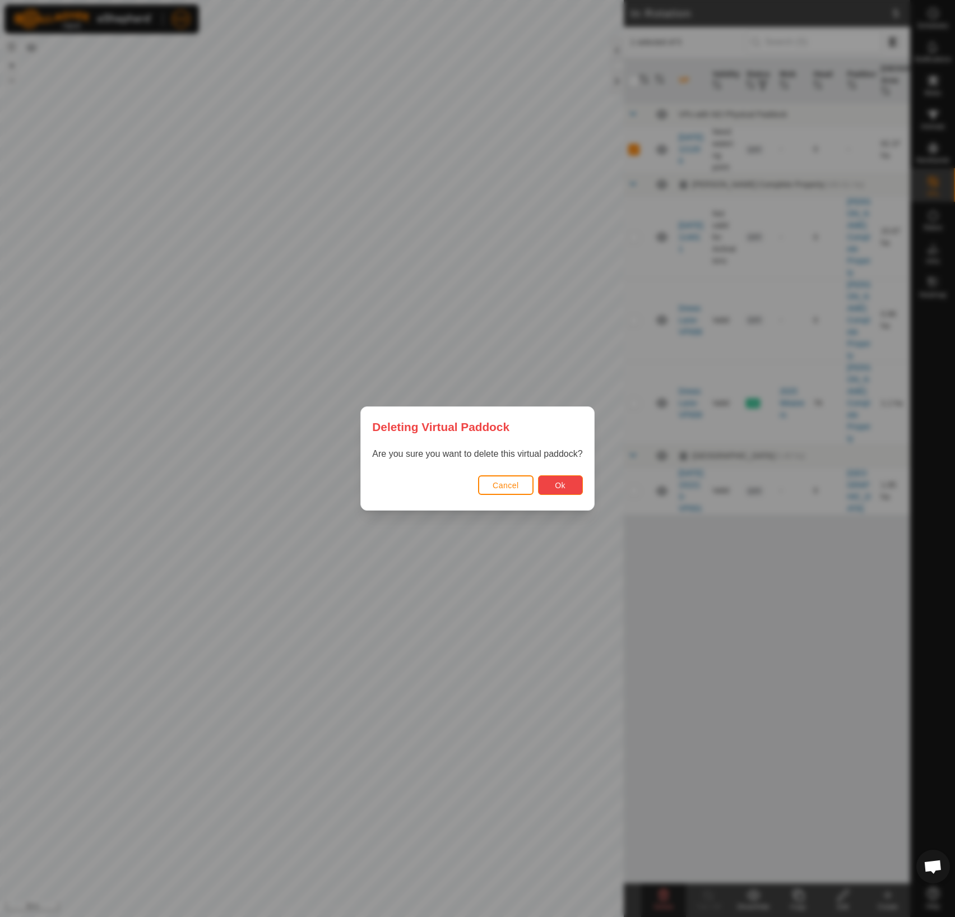
click at [547, 487] on button "Ok" at bounding box center [560, 485] width 45 height 20
checkbox input "false"
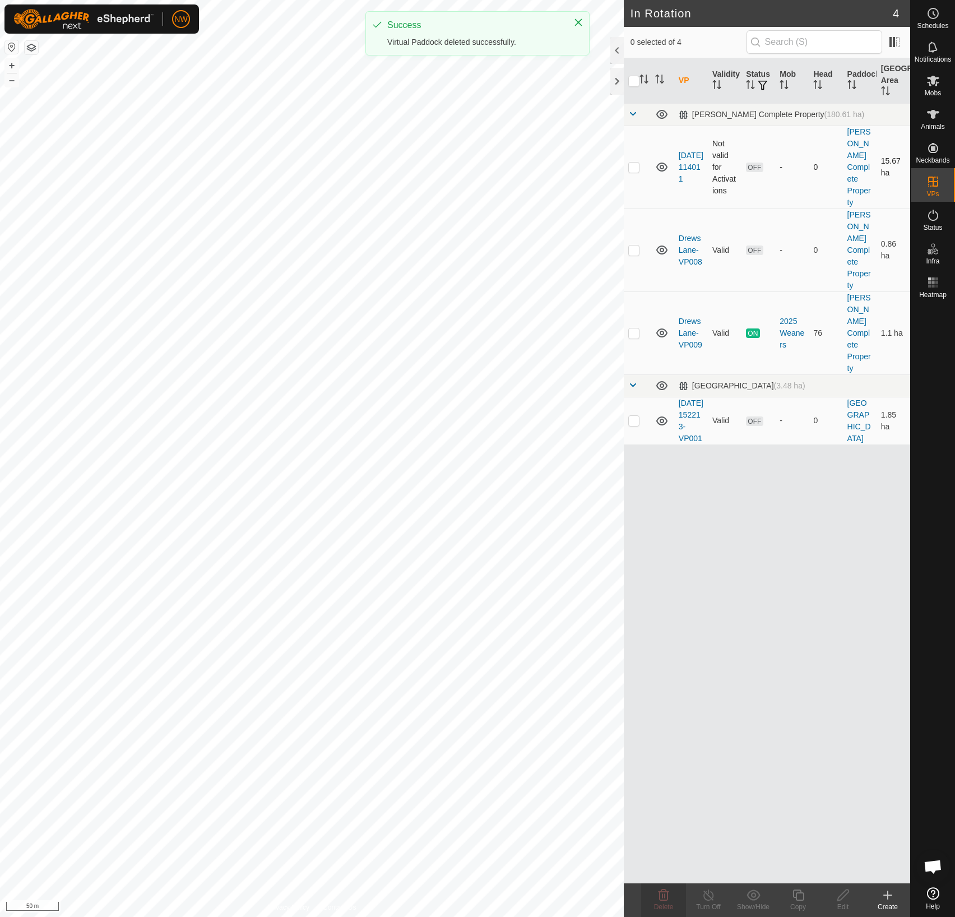
click at [635, 162] on p-checkbox at bounding box center [633, 166] width 11 height 9
checkbox input "true"
click at [660, 897] on icon at bounding box center [663, 894] width 13 height 13
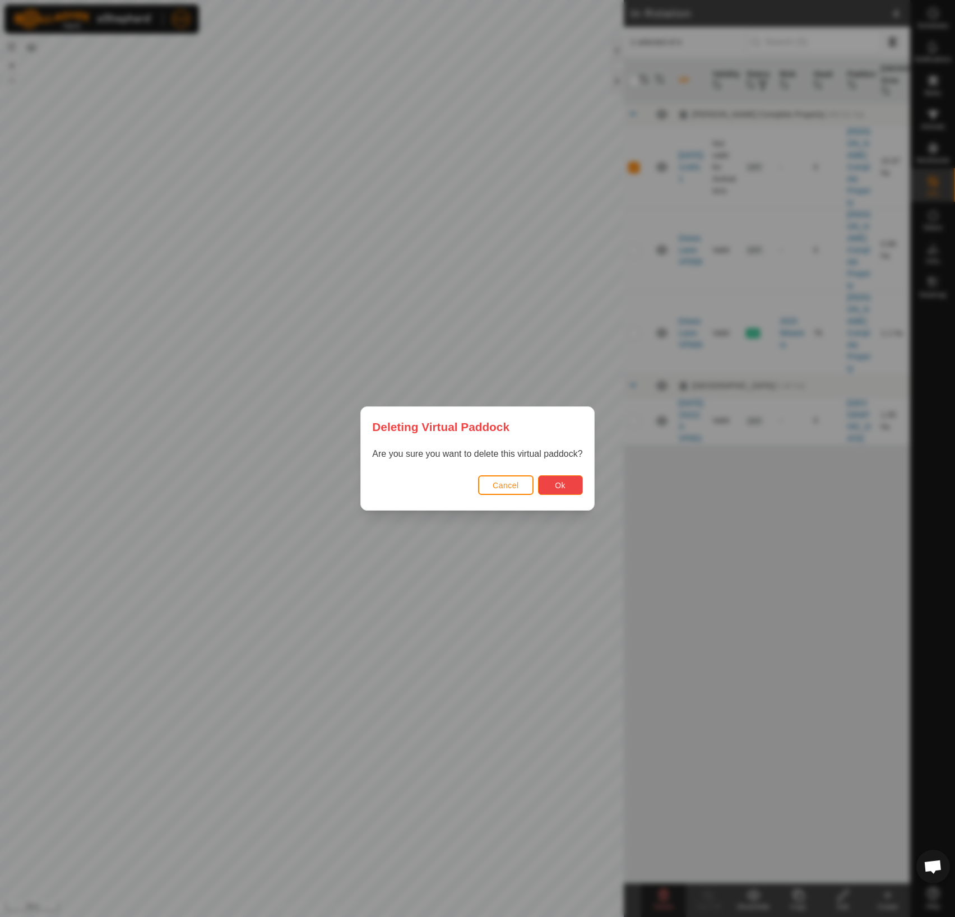
click at [568, 478] on button "Ok" at bounding box center [560, 485] width 45 height 20
checkbox input "false"
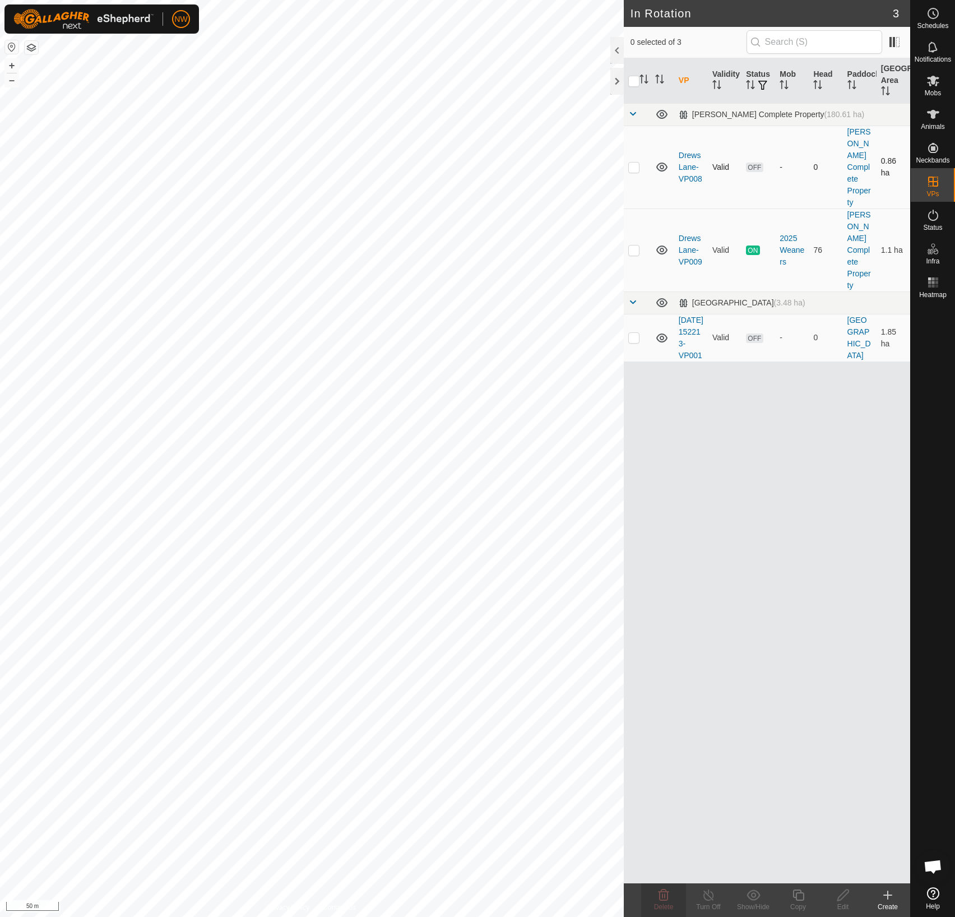
click at [634, 162] on p-checkbox at bounding box center [633, 166] width 11 height 9
checkbox input "false"
click at [632, 245] on p-checkbox at bounding box center [633, 249] width 11 height 9
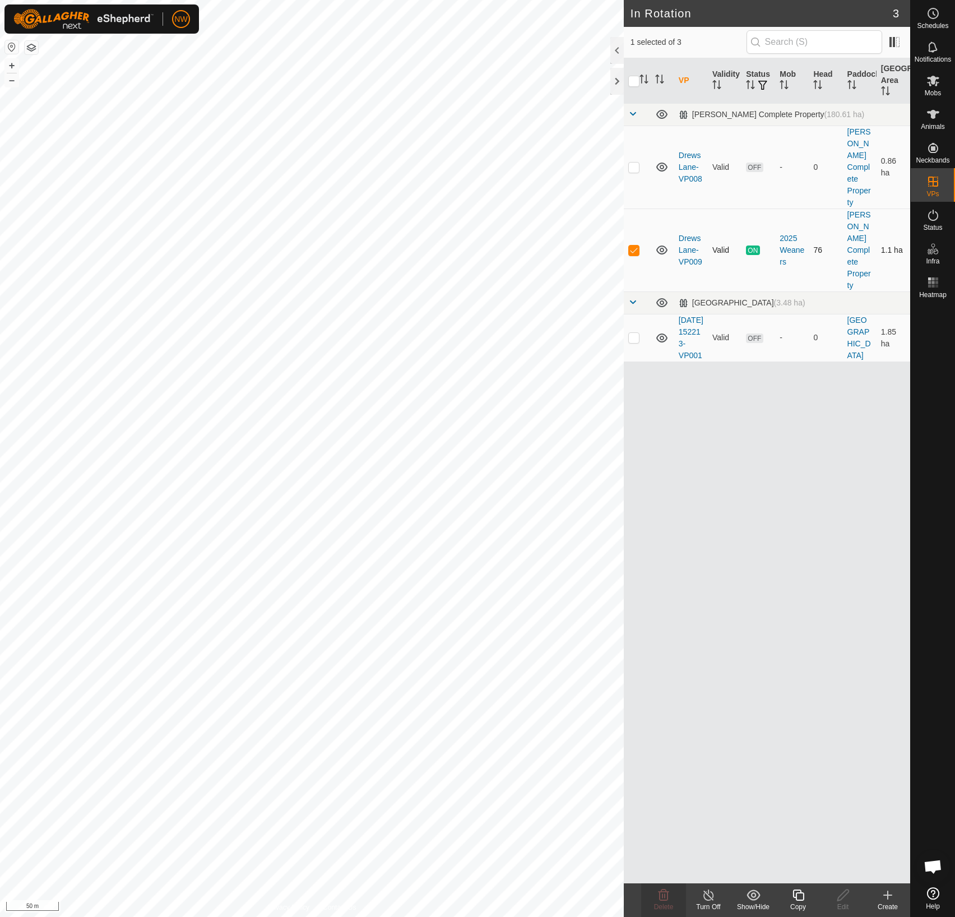
checkbox input "false"
click at [636, 333] on p-checkbox at bounding box center [633, 337] width 11 height 9
checkbox input "true"
click at [641, 216] on td at bounding box center [637, 249] width 27 height 83
checkbox input "true"
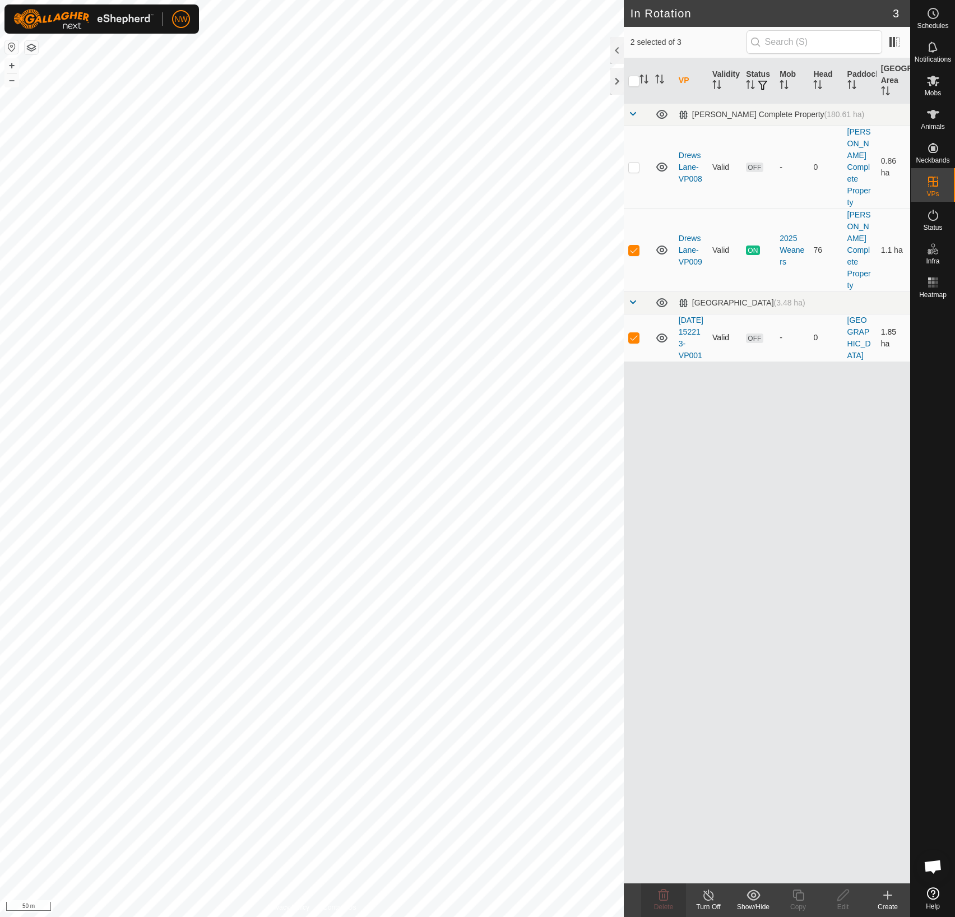
click at [632, 333] on p-checkbox at bounding box center [633, 337] width 11 height 9
checkbox input "false"
click at [634, 162] on p-checkbox at bounding box center [633, 166] width 11 height 9
checkbox input "true"
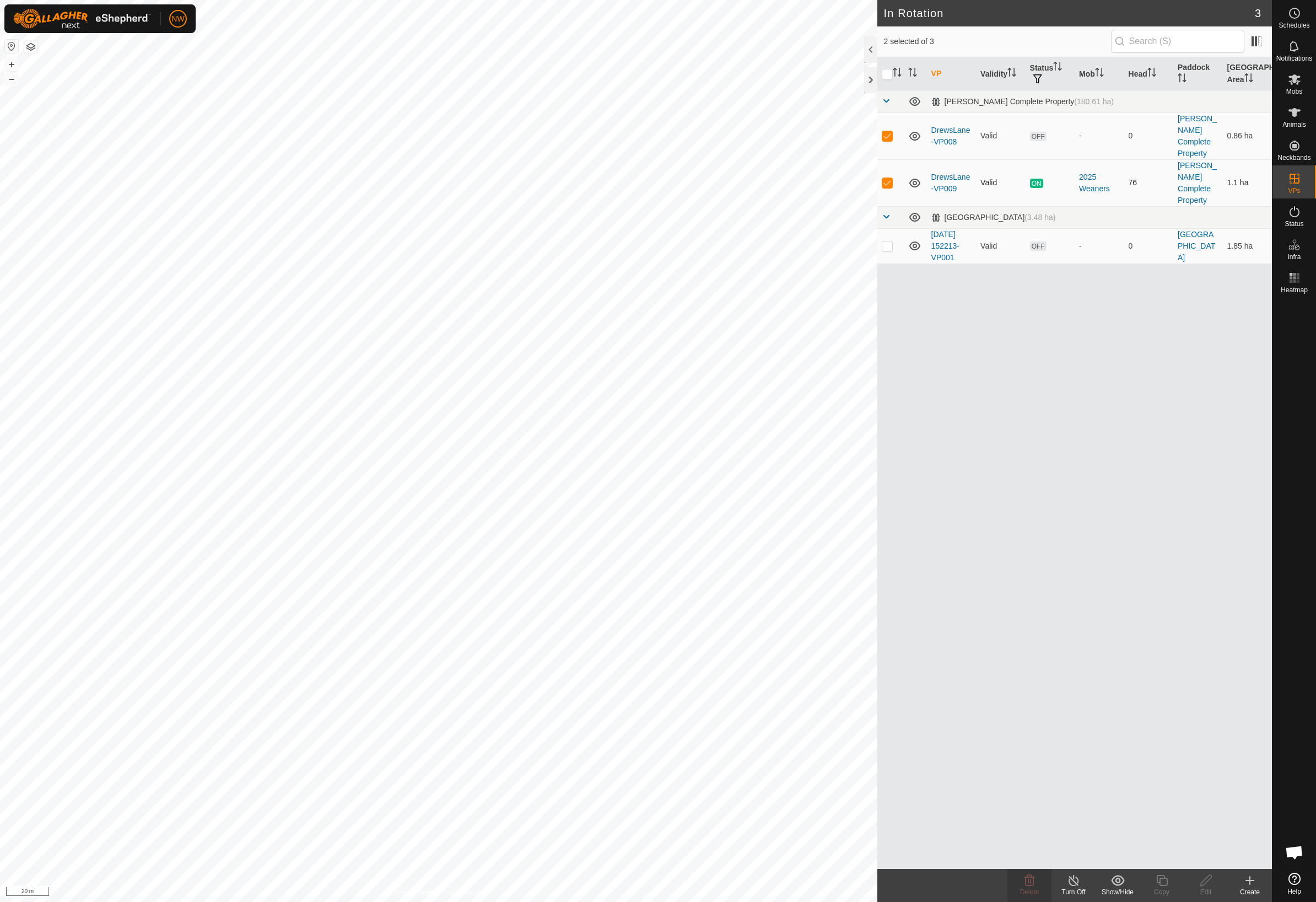
click at [884, 178] on p-checkbox at bounding box center [886, 182] width 11 height 9
drag, startPoint x: 888, startPoint y: 166, endPoint x: 890, endPoint y: 138, distance: 28.1
click at [888, 178] on p-checkbox at bounding box center [886, 182] width 11 height 9
checkbox input "true"
click at [890, 133] on p-checkbox at bounding box center [886, 135] width 11 height 9
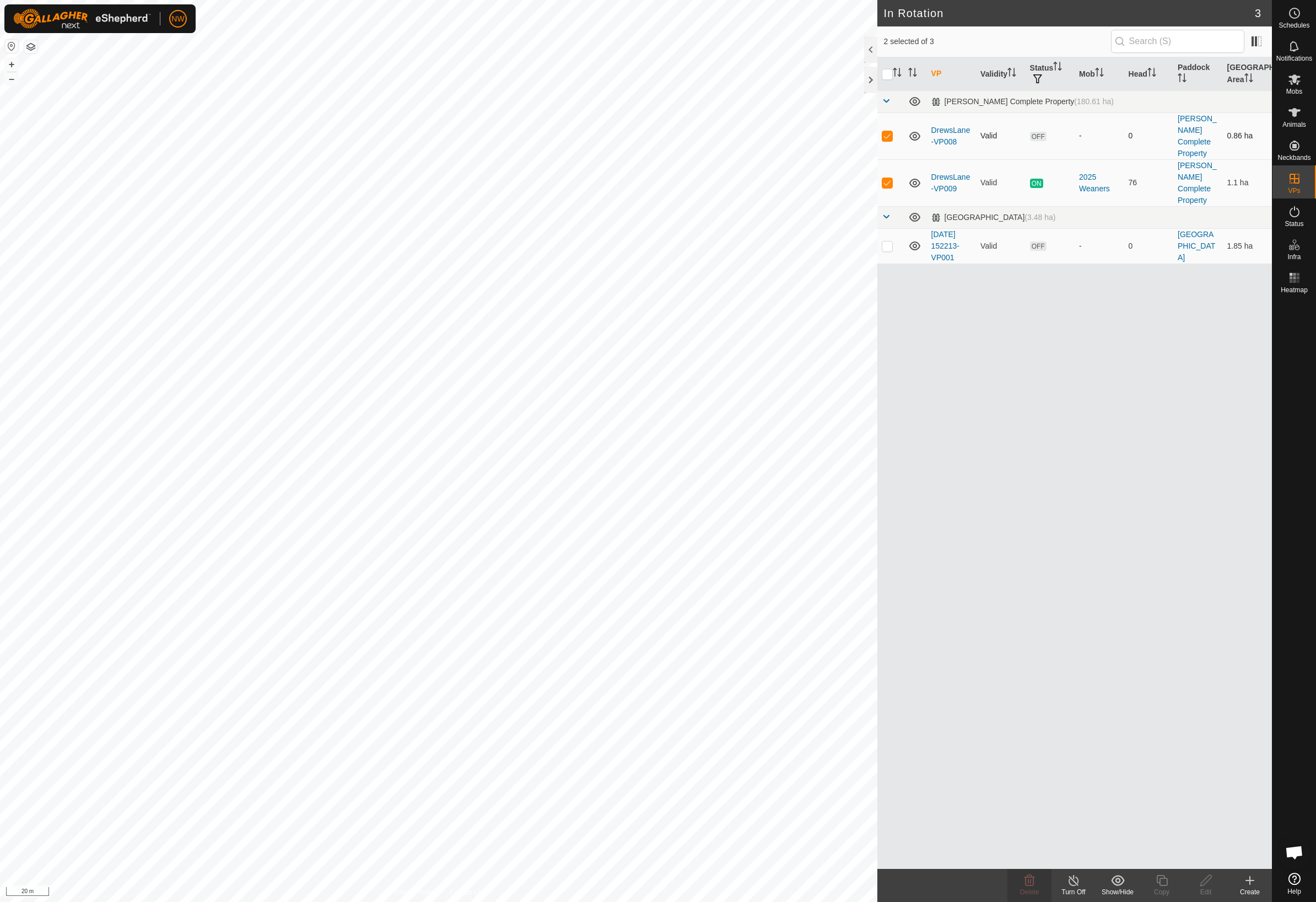
checkbox input "false"
